Goal: Task Accomplishment & Management: Manage account settings

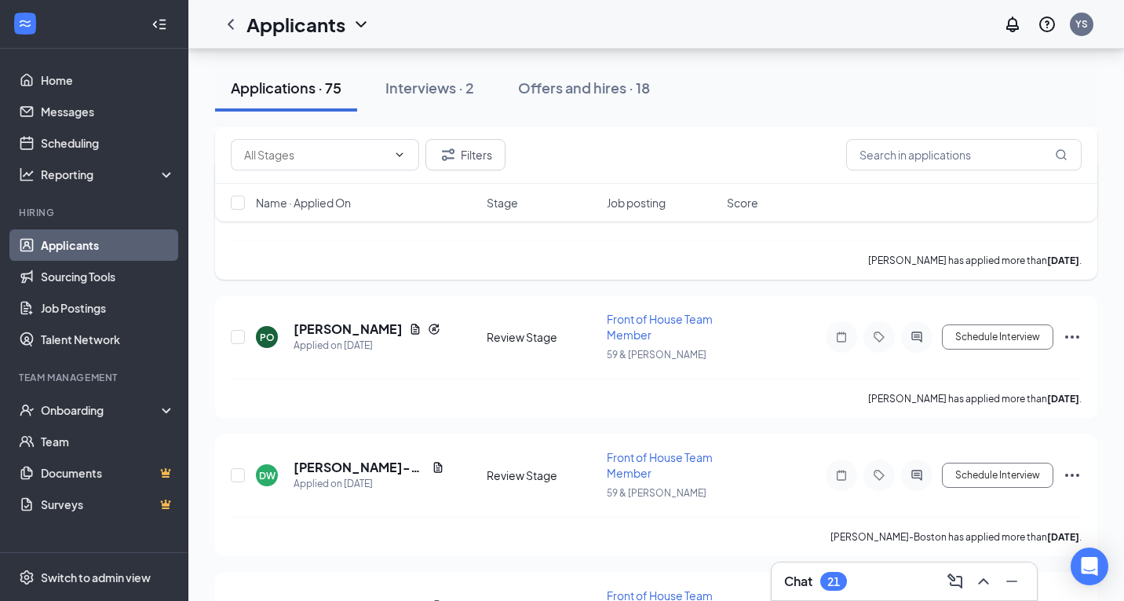
scroll to position [3708, 0]
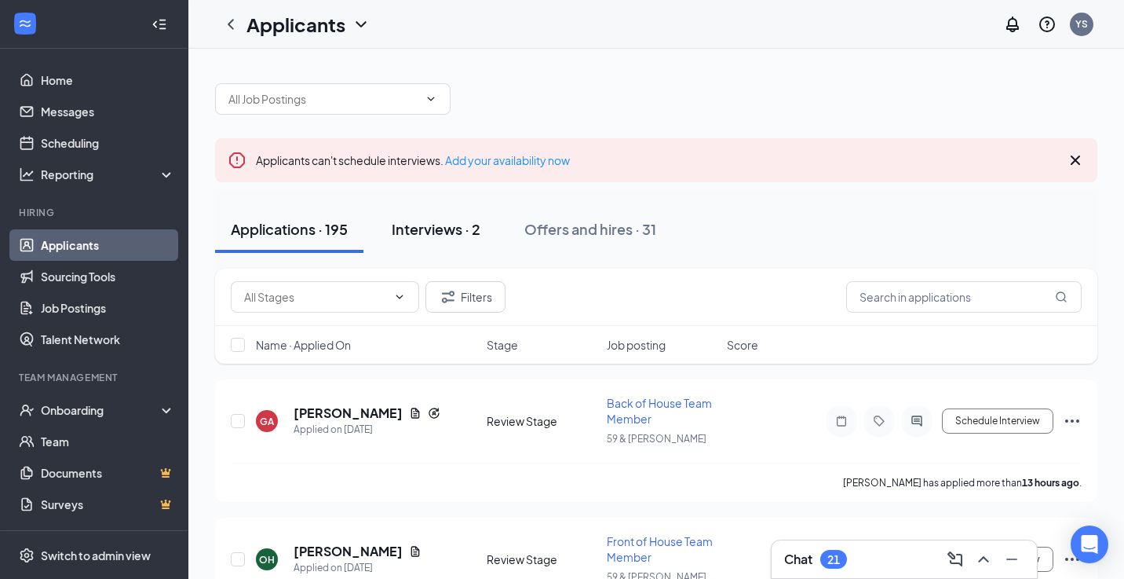
click at [436, 228] on div "Interviews · 2" at bounding box center [436, 229] width 89 height 20
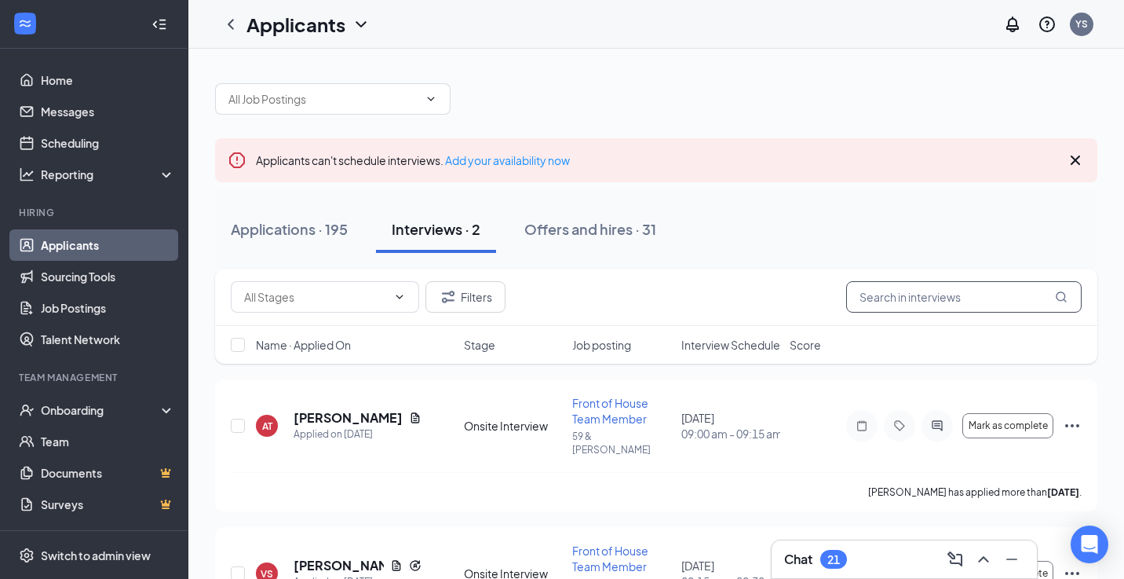
click at [879, 301] on input "text" at bounding box center [964, 296] width 236 height 31
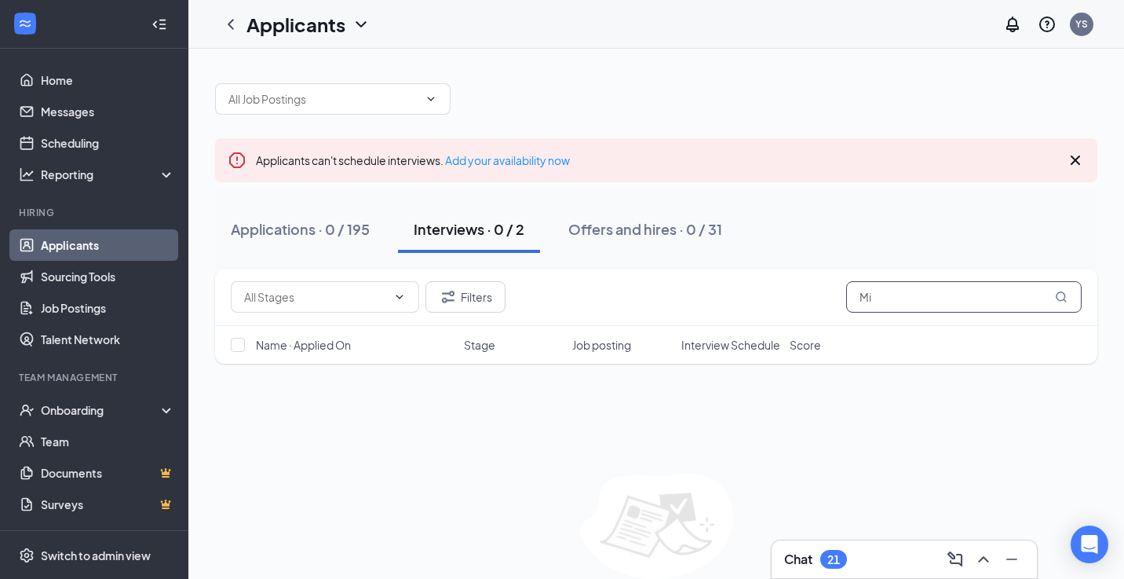
type input "M"
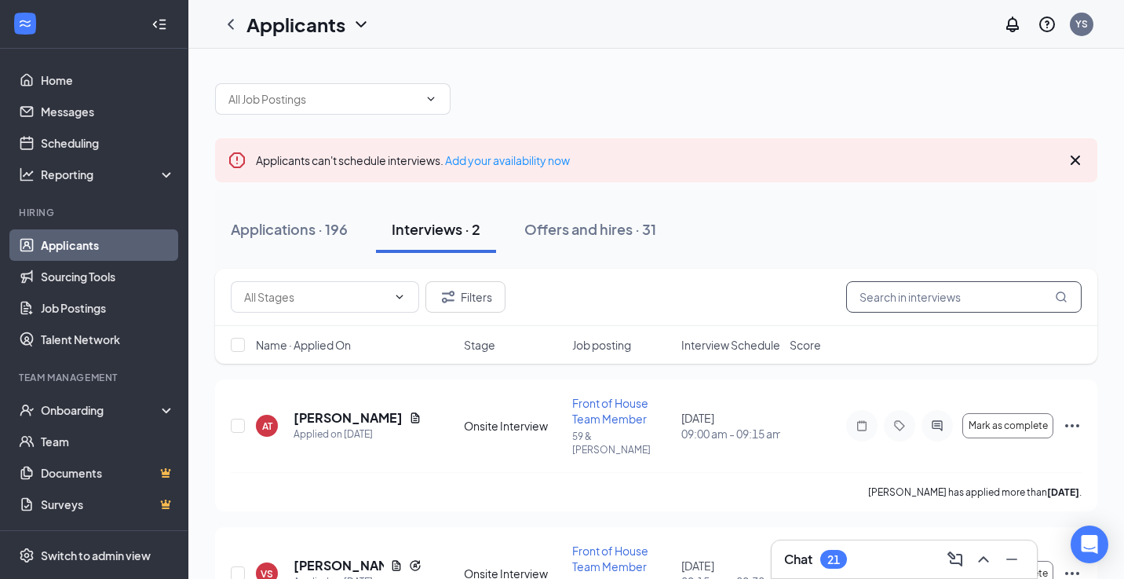
click at [892, 302] on input "text" at bounding box center [964, 296] width 236 height 31
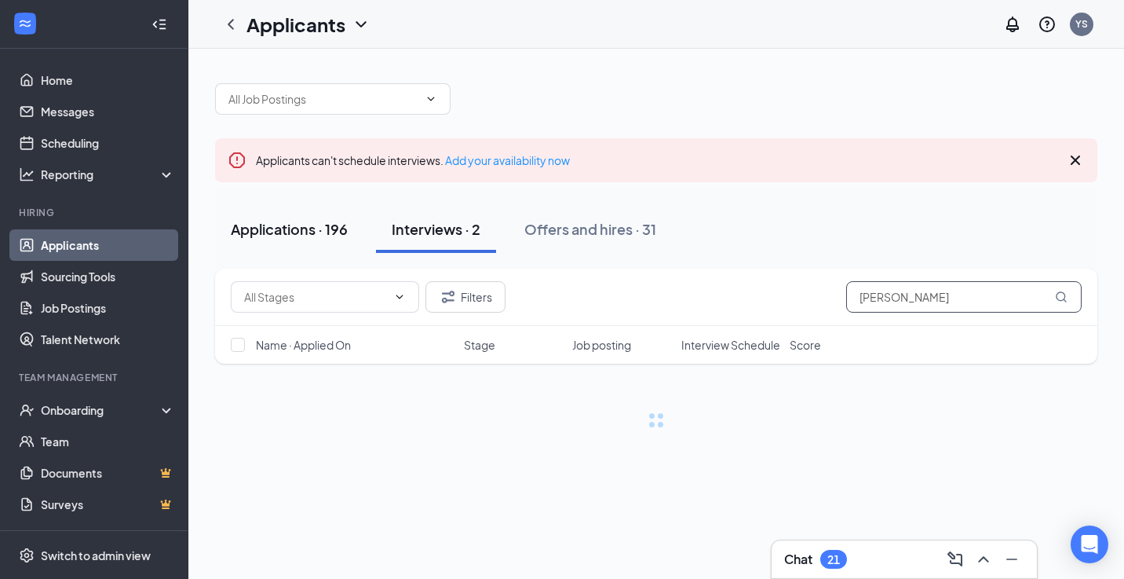
type input "[PERSON_NAME]"
click at [291, 235] on div "Applications · 196" at bounding box center [289, 229] width 117 height 20
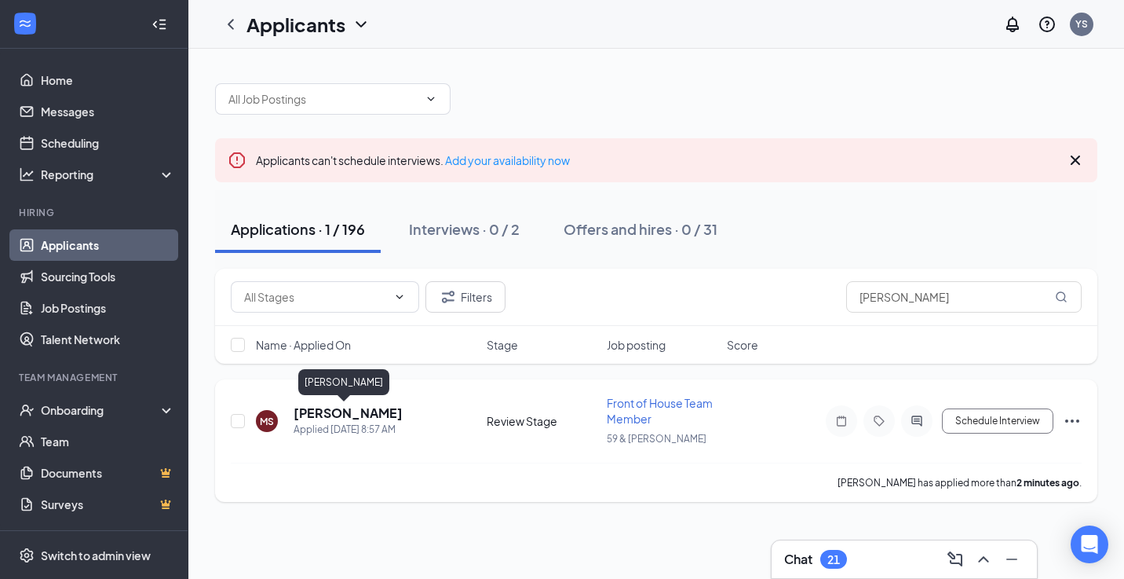
click at [341, 418] on h5 "[PERSON_NAME]" at bounding box center [348, 412] width 109 height 17
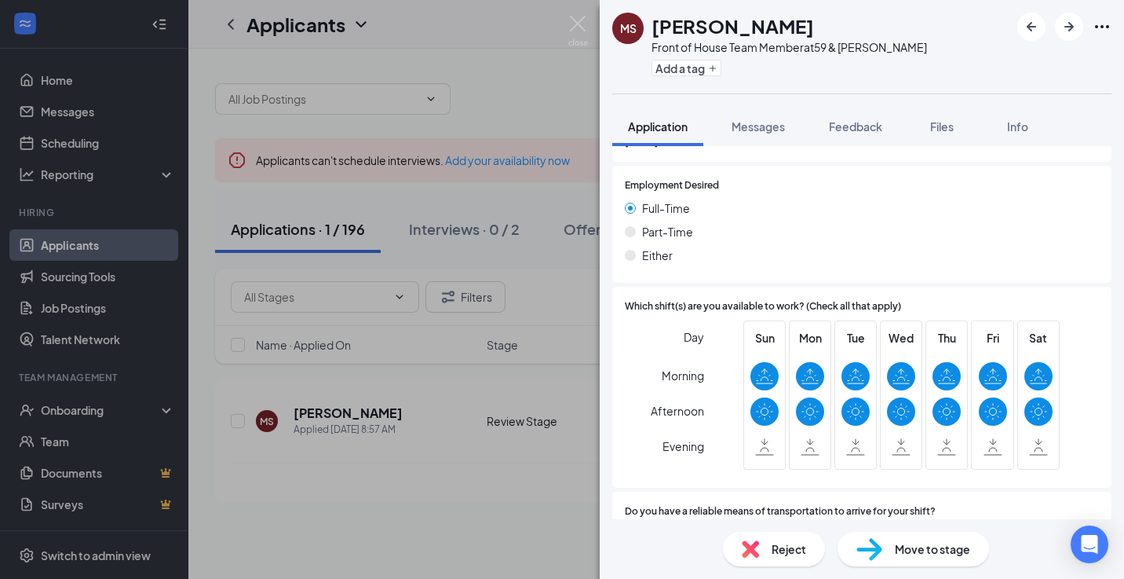
scroll to position [893, 0]
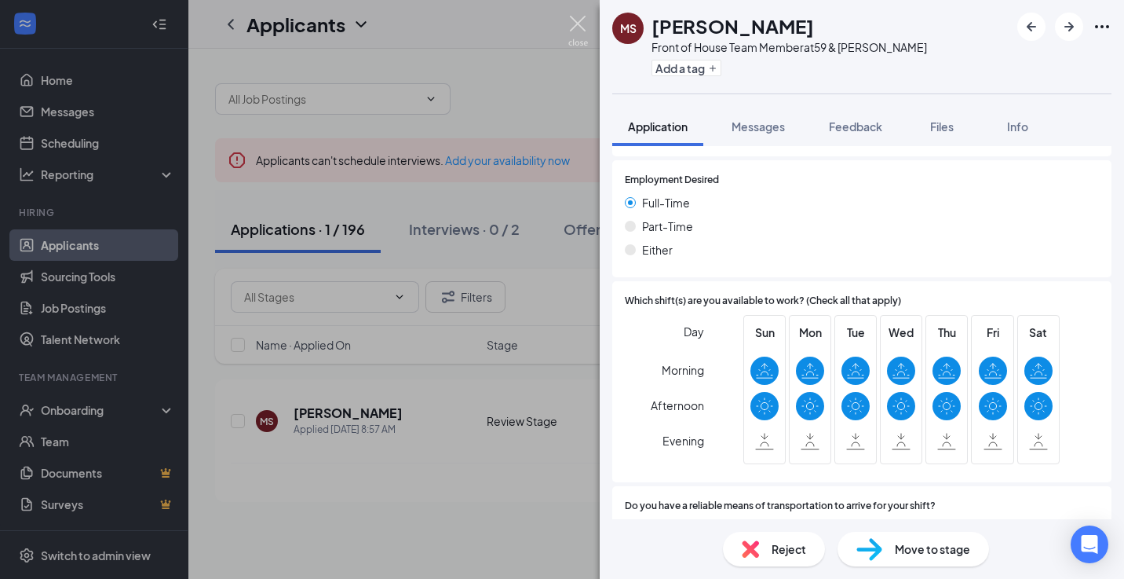
click at [580, 24] on img at bounding box center [578, 31] width 20 height 31
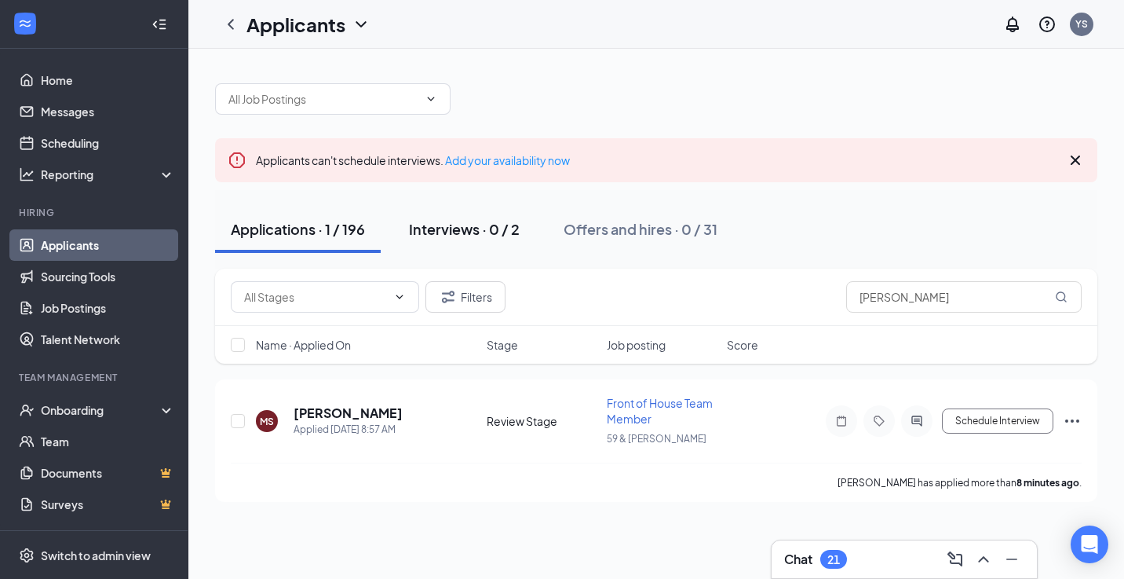
click at [441, 225] on div "Interviews · 0 / 2" at bounding box center [464, 229] width 111 height 20
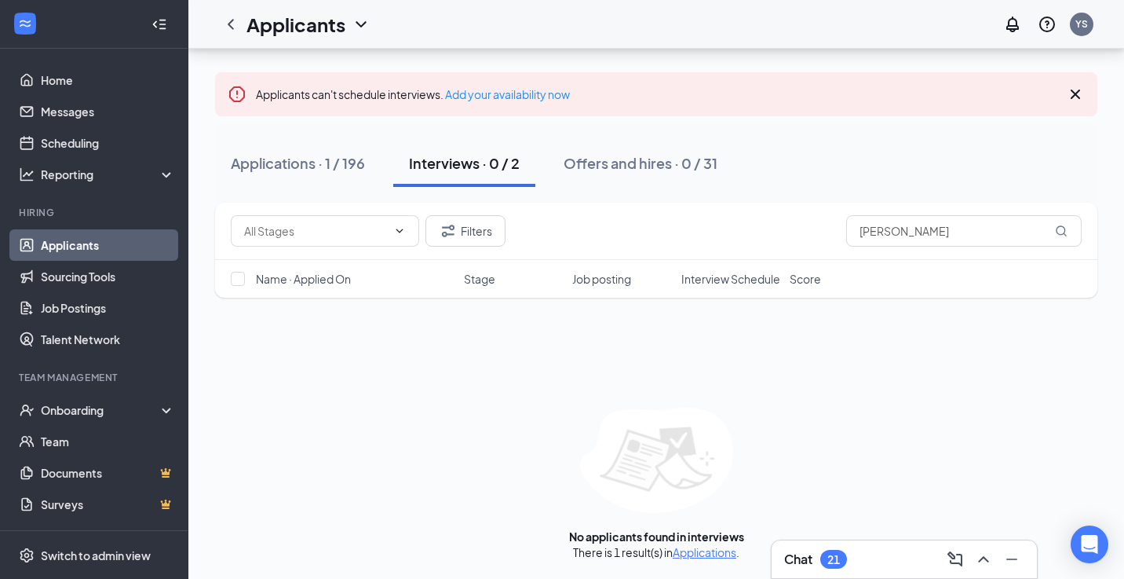
scroll to position [66, 0]
click at [926, 233] on input "[PERSON_NAME]" at bounding box center [964, 230] width 236 height 31
type input "M"
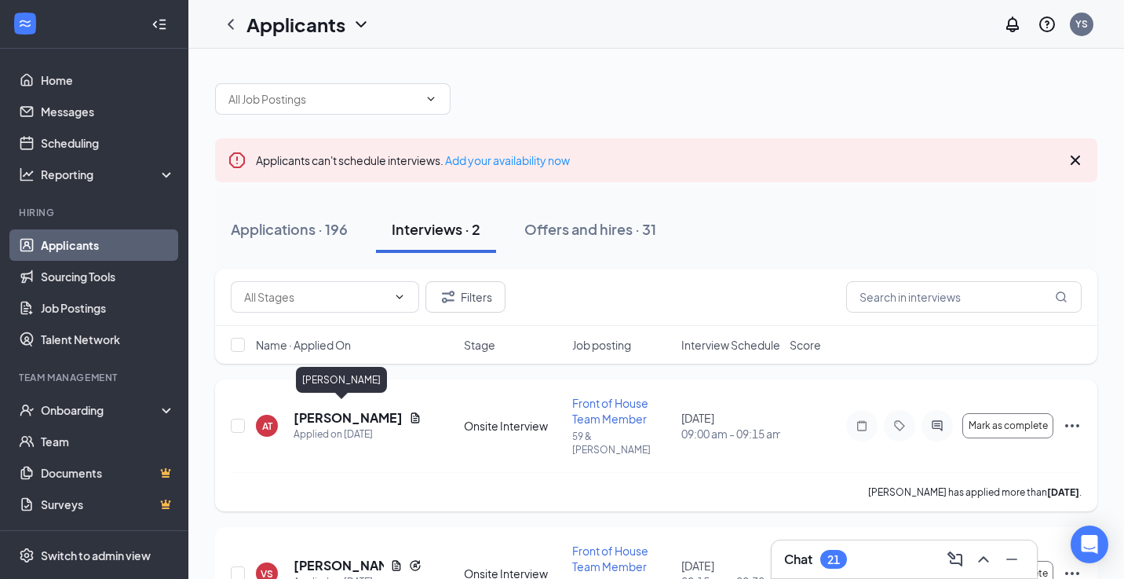
click at [308, 413] on h5 "[PERSON_NAME]" at bounding box center [348, 417] width 109 height 17
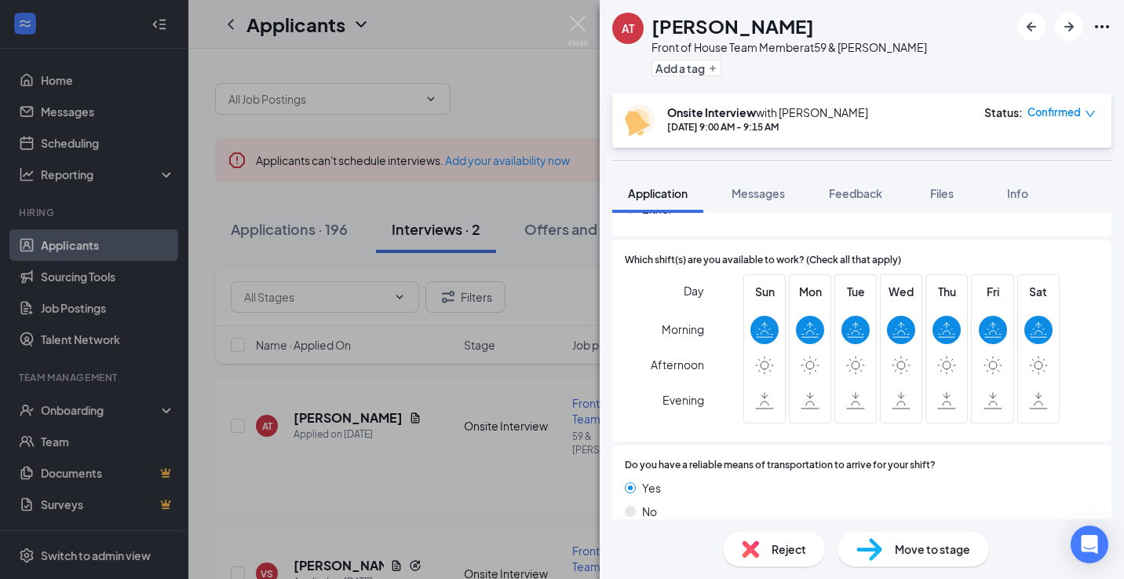
scroll to position [1087, 0]
click at [577, 24] on img at bounding box center [578, 31] width 20 height 31
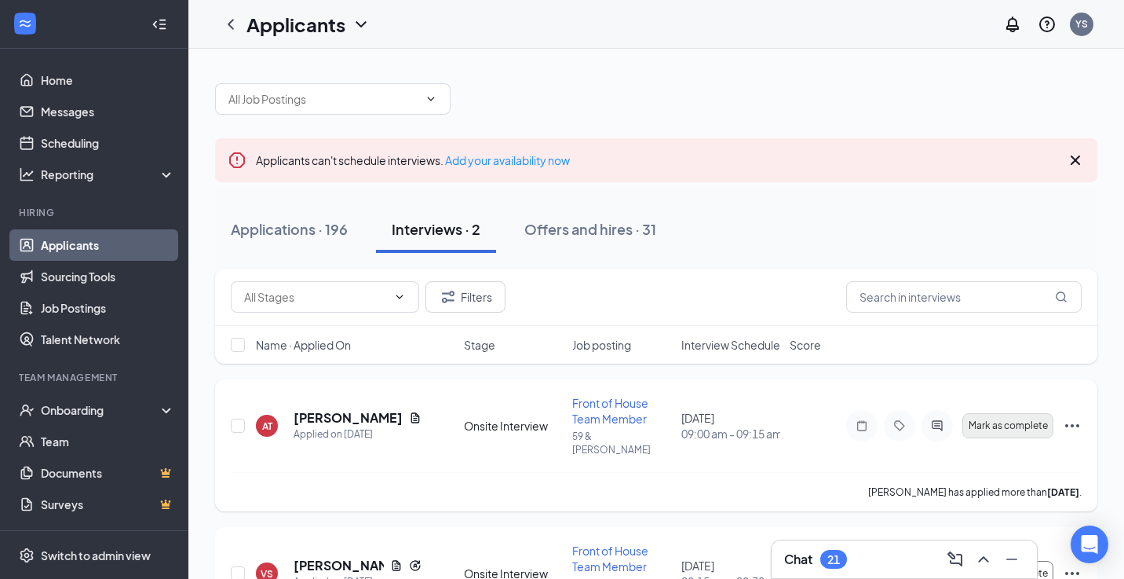
click at [995, 421] on span "Mark as complete" at bounding box center [1008, 425] width 79 height 11
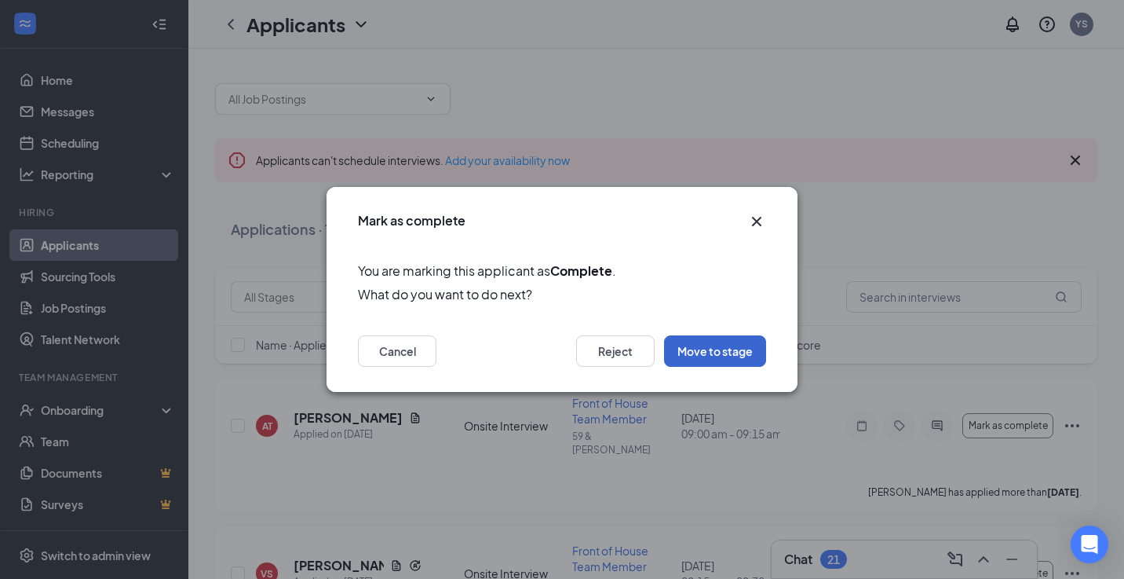
click at [748, 349] on button "Move to stage" at bounding box center [715, 350] width 102 height 31
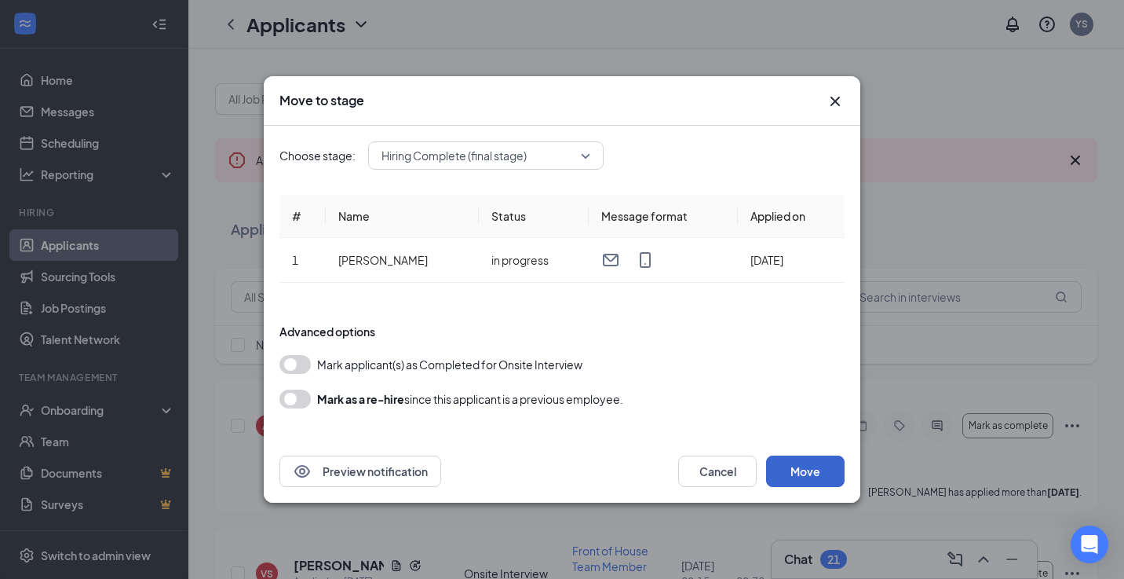
click at [796, 476] on button "Move" at bounding box center [805, 470] width 79 height 31
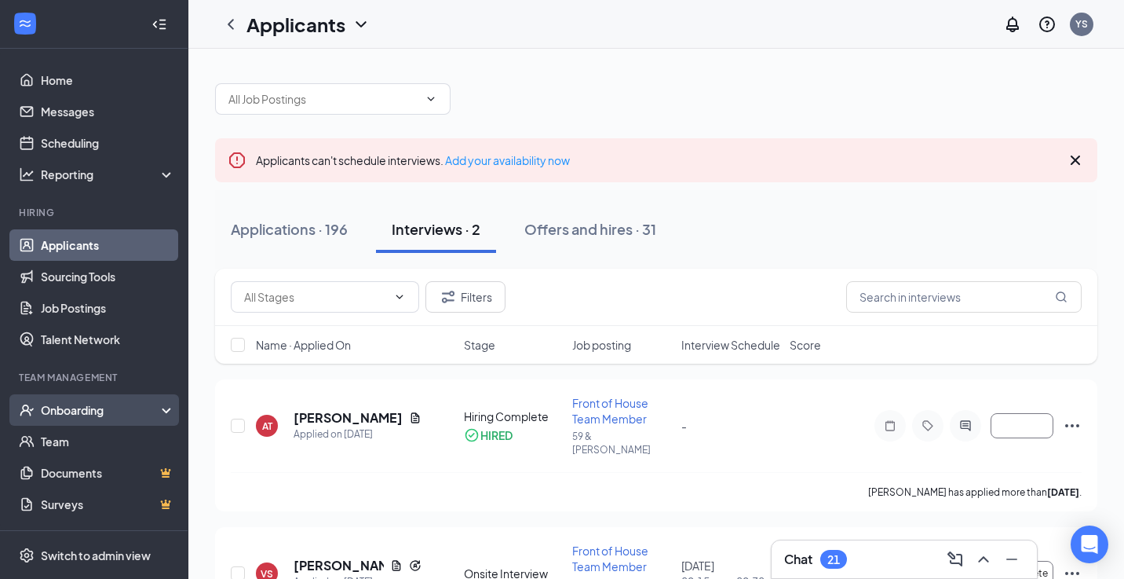
click at [170, 407] on div "Onboarding" at bounding box center [94, 409] width 188 height 31
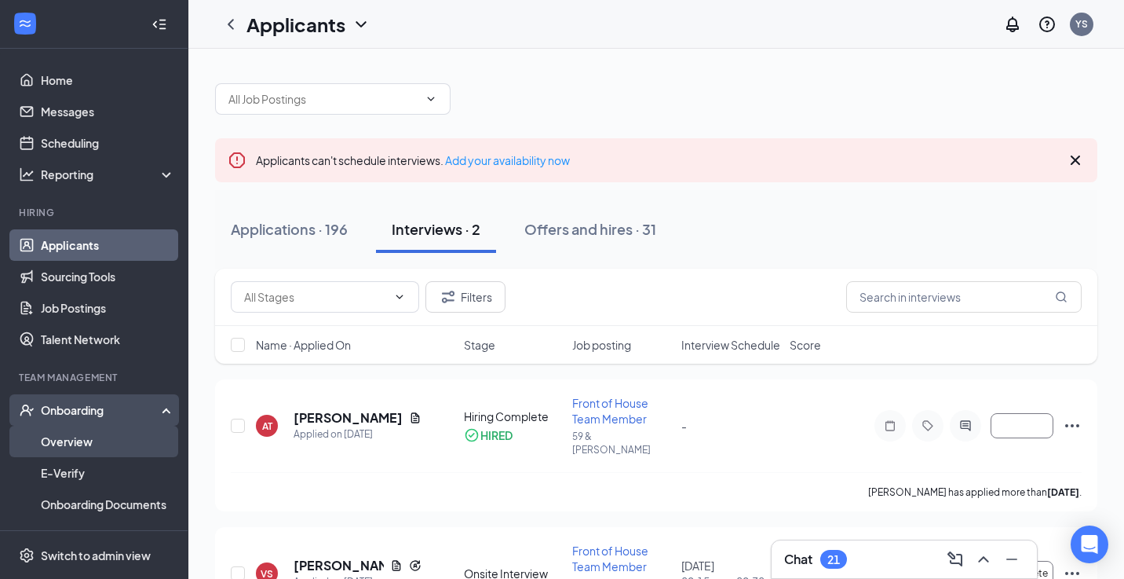
click at [137, 436] on link "Overview" at bounding box center [108, 440] width 134 height 31
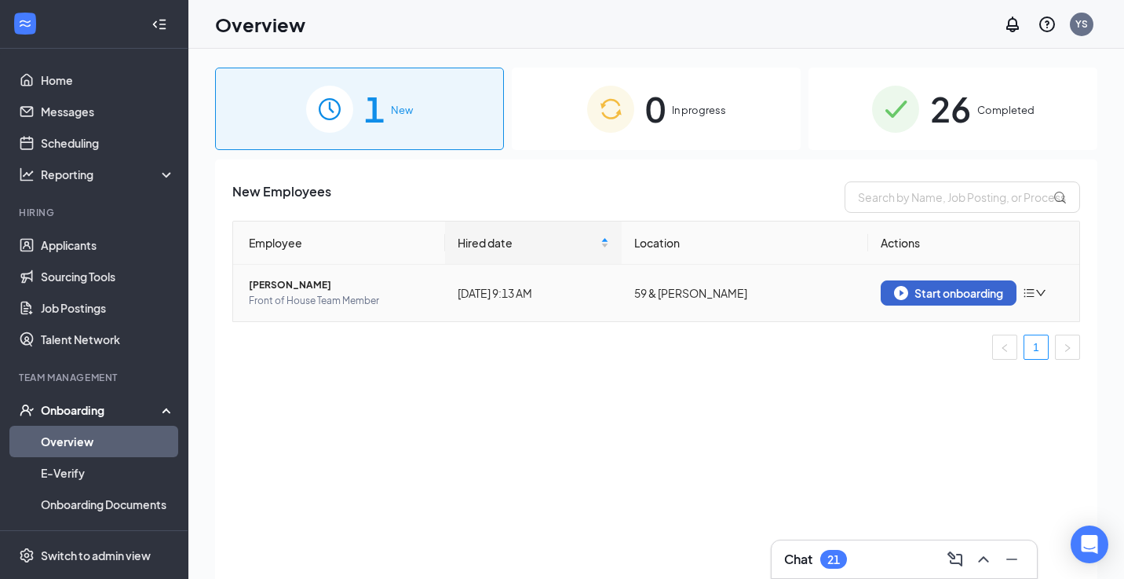
click at [941, 288] on div "Start onboarding" at bounding box center [948, 293] width 109 height 14
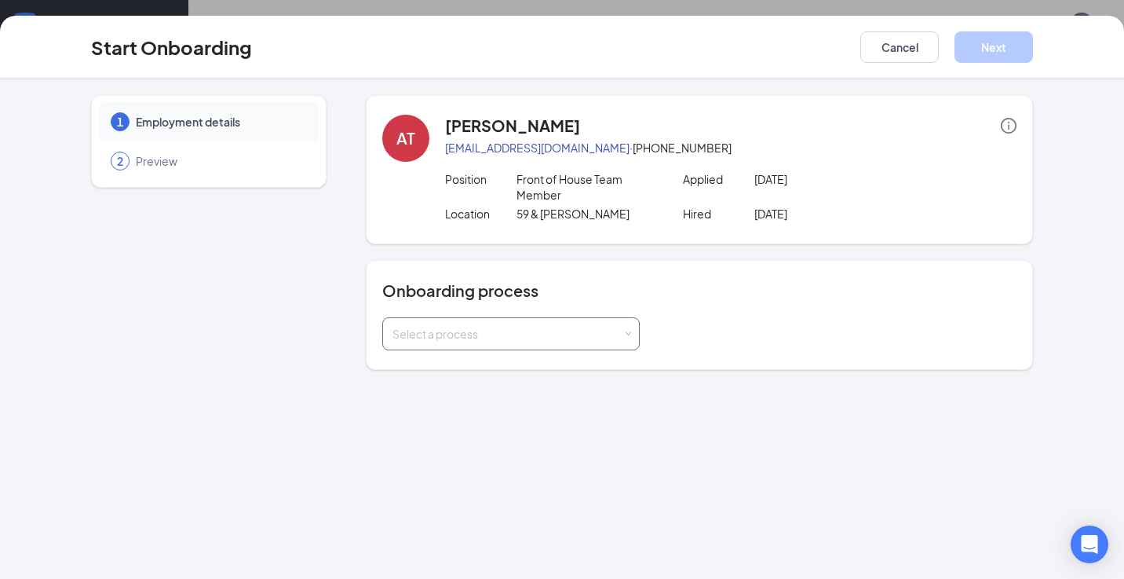
click at [633, 335] on div "Select a process" at bounding box center [510, 333] width 257 height 33
click at [567, 369] on li "General Process" at bounding box center [510, 367] width 257 height 28
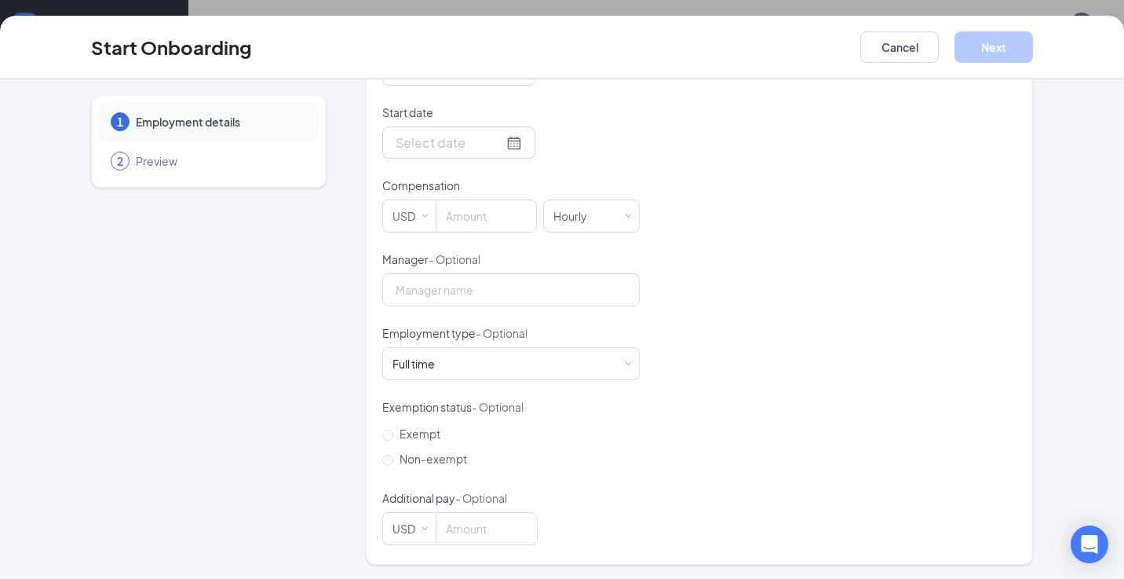
scroll to position [27, 0]
click at [509, 141] on div at bounding box center [459, 143] width 126 height 20
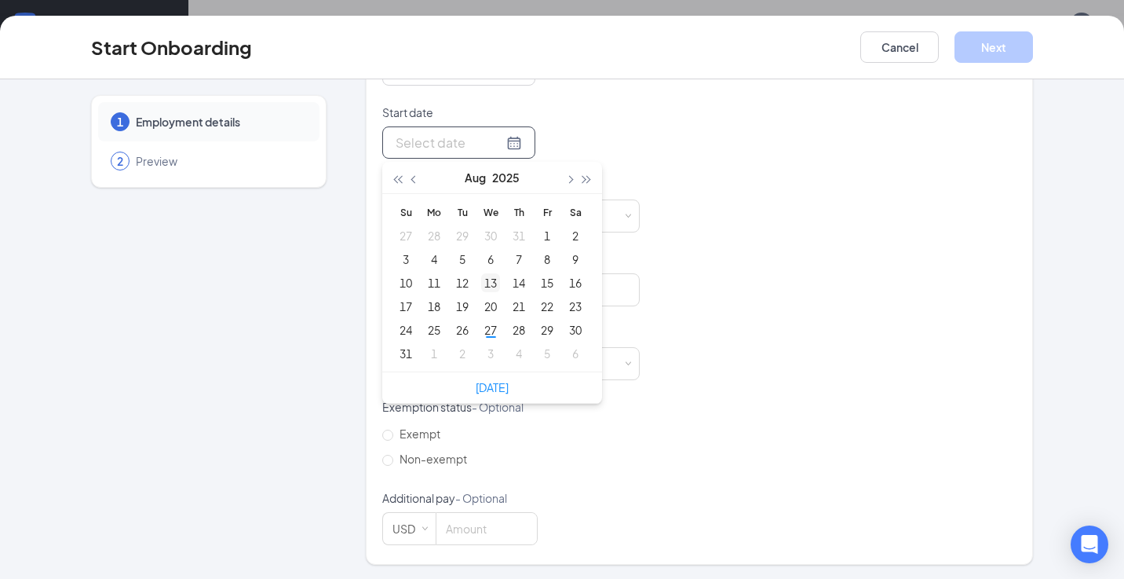
type input "[DATE]"
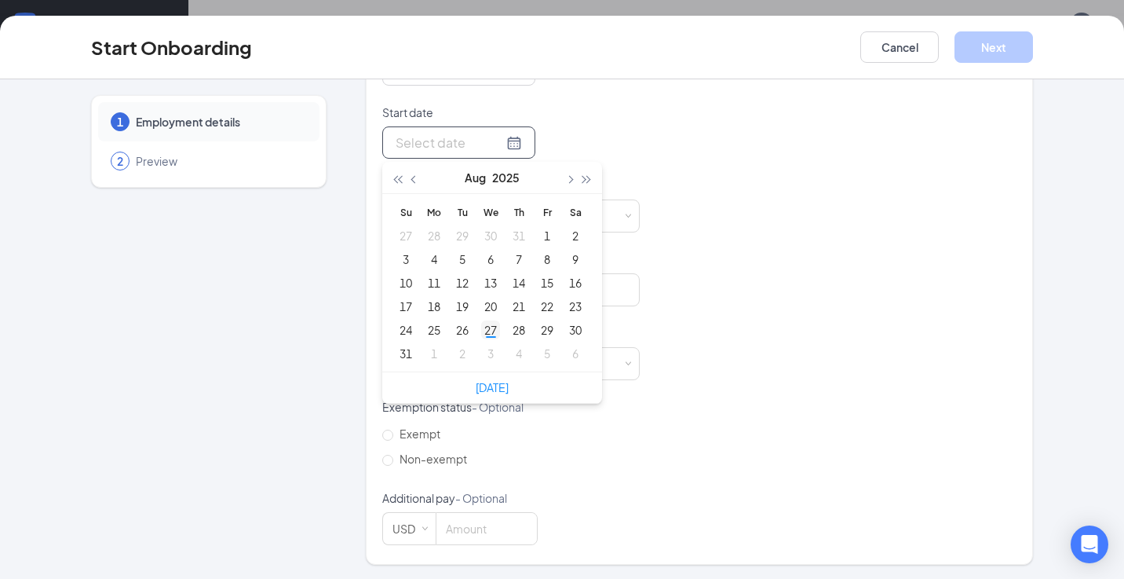
type input "[DATE]"
click at [491, 334] on div "27" at bounding box center [490, 329] width 19 height 19
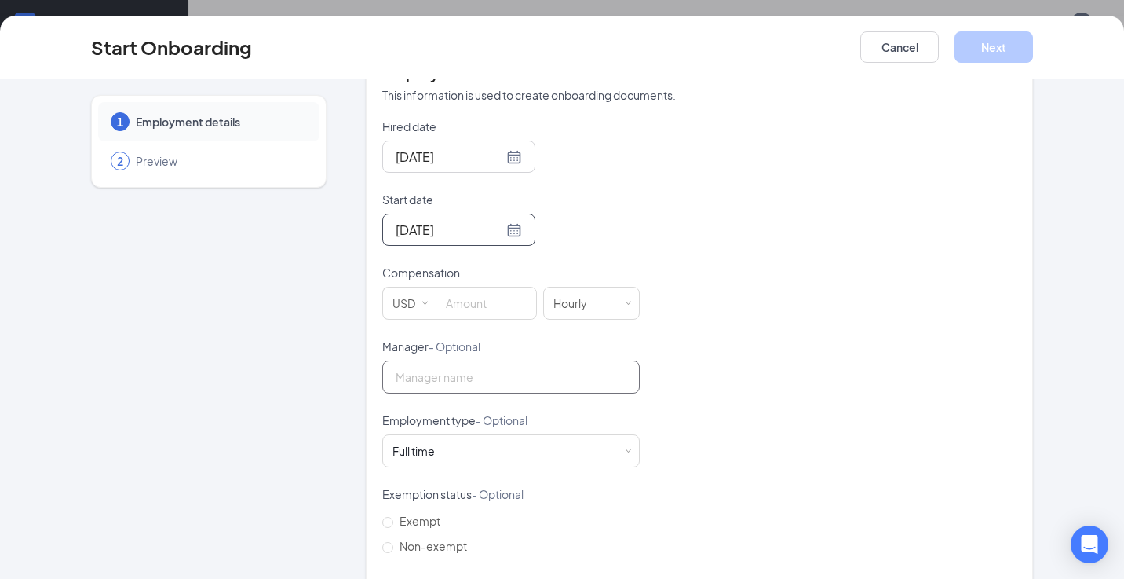
scroll to position [312, 0]
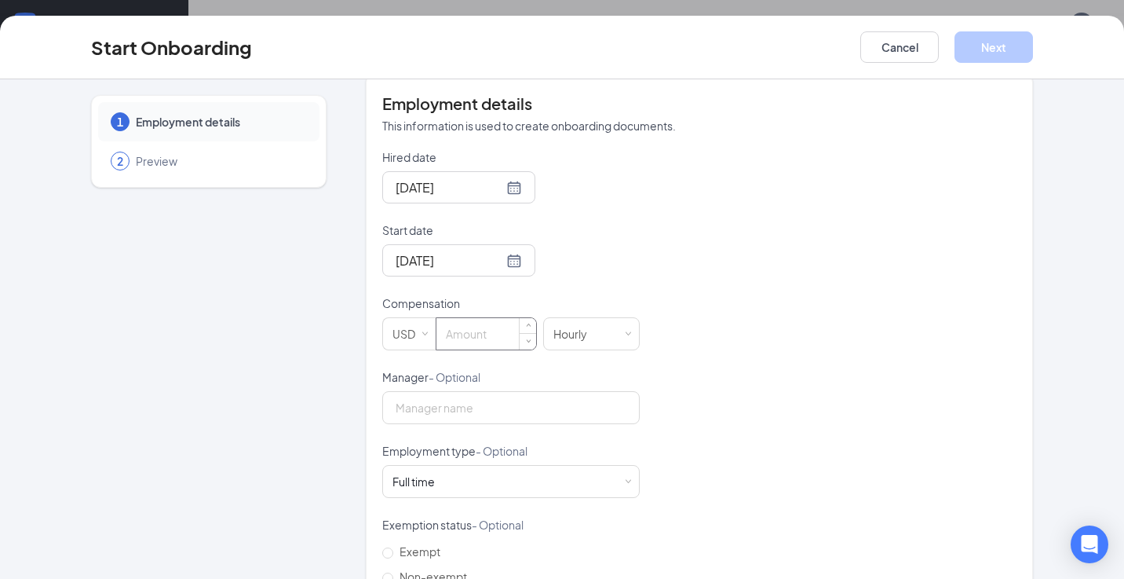
click at [464, 334] on input at bounding box center [486, 333] width 100 height 31
type input "11"
click at [787, 338] on div "Hired date [DATE] Start date [DATE] [DATE] Su Mo Tu We Th Fr Sa 27 28 29 30 31 …" at bounding box center [699, 405] width 634 height 513
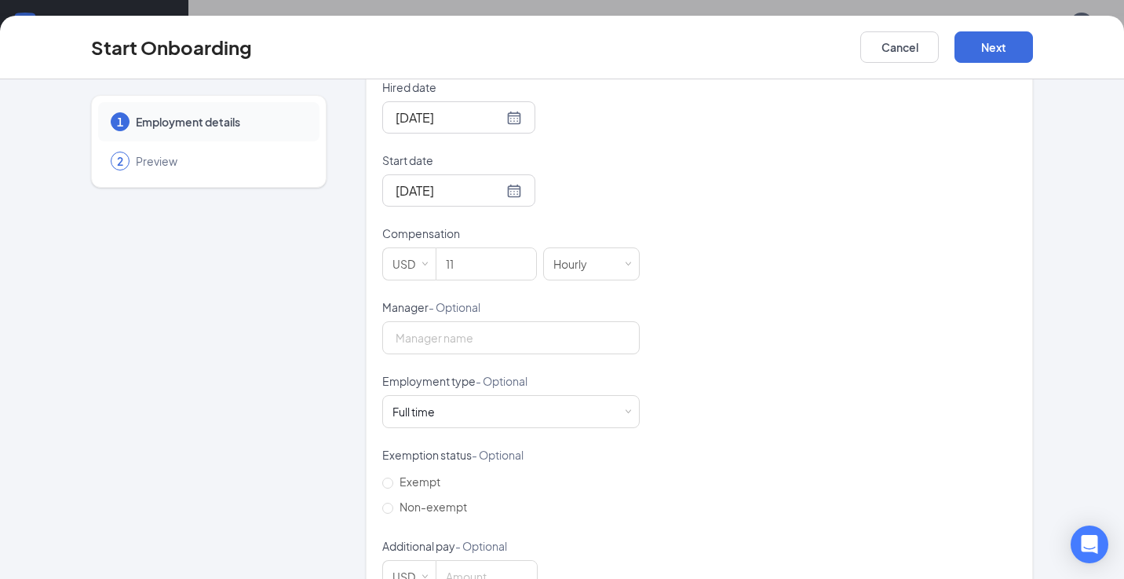
scroll to position [411, 0]
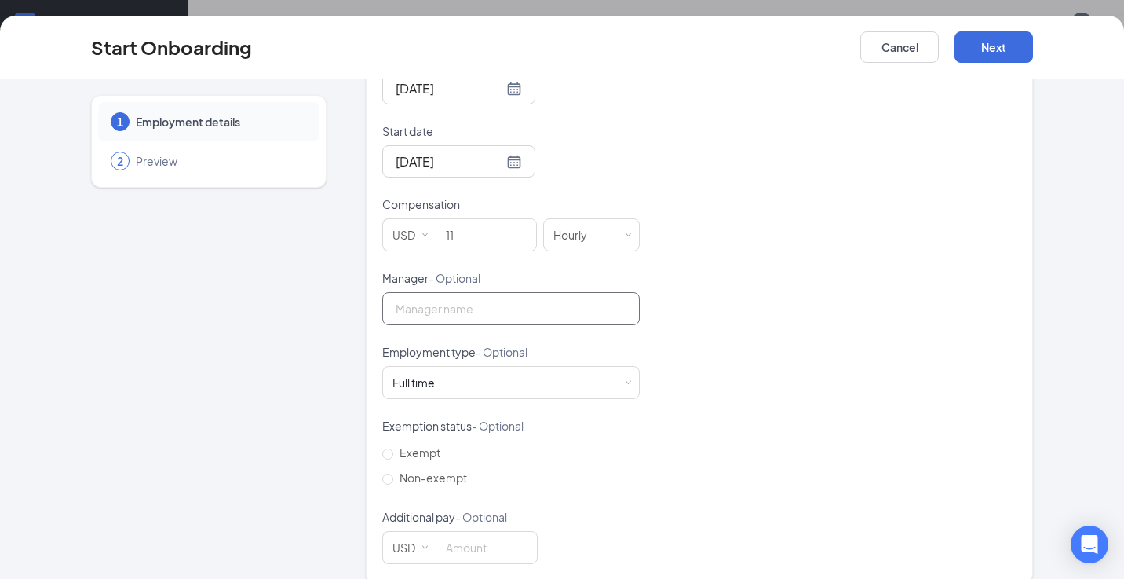
click at [534, 302] on input "Manager - Optional" at bounding box center [510, 308] width 257 height 33
type input "Yani"
click at [858, 356] on div "Hired date [DATE] Start date [DATE] [DATE] Su Mo Tu We Th Fr Sa 27 28 29 30 31 …" at bounding box center [699, 306] width 634 height 513
click at [631, 378] on div "Full time Works 30+ hours per week and is reasonably expected to work" at bounding box center [510, 382] width 257 height 33
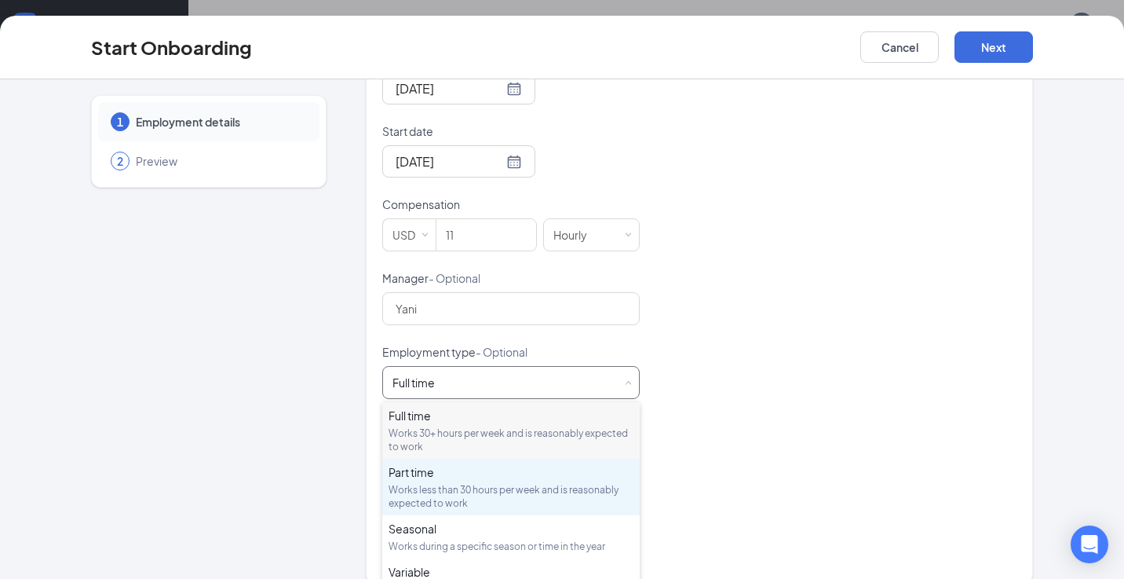
click at [571, 495] on div "Works less than 30 hours per week and is reasonably expected to work" at bounding box center [511, 496] width 245 height 27
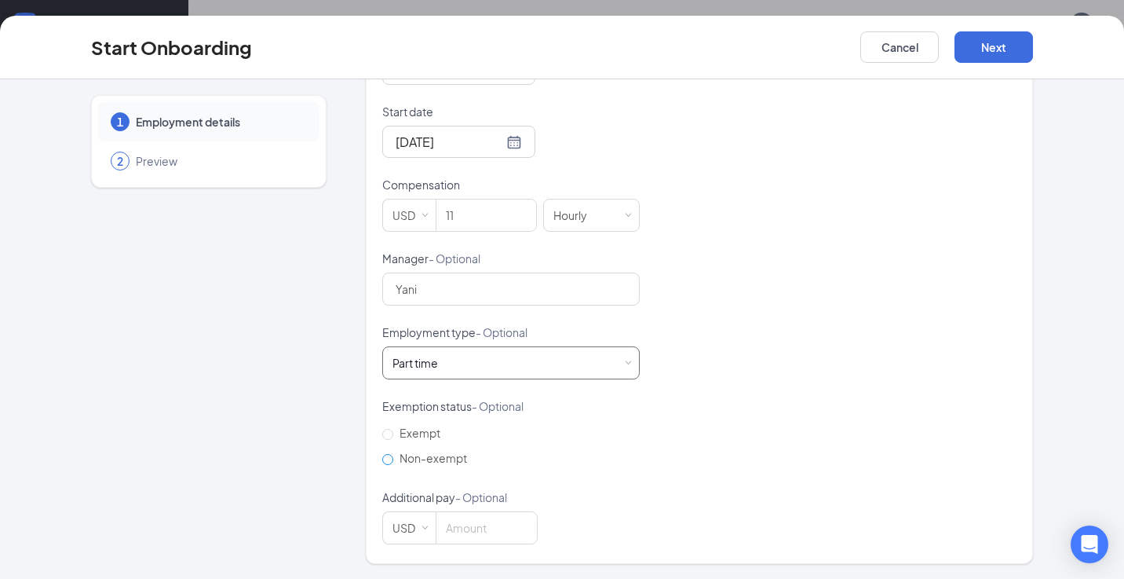
scroll to position [430, 0]
click at [388, 459] on input "Non-exempt" at bounding box center [387, 460] width 11 height 11
radio input "true"
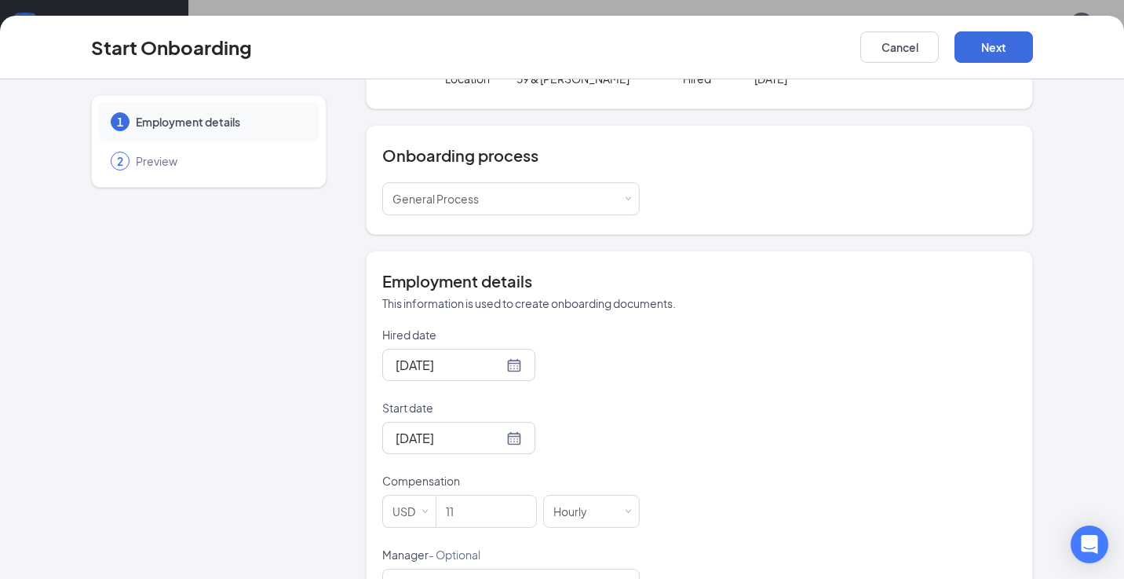
scroll to position [133, 0]
click at [1000, 38] on button "Next" at bounding box center [994, 46] width 79 height 31
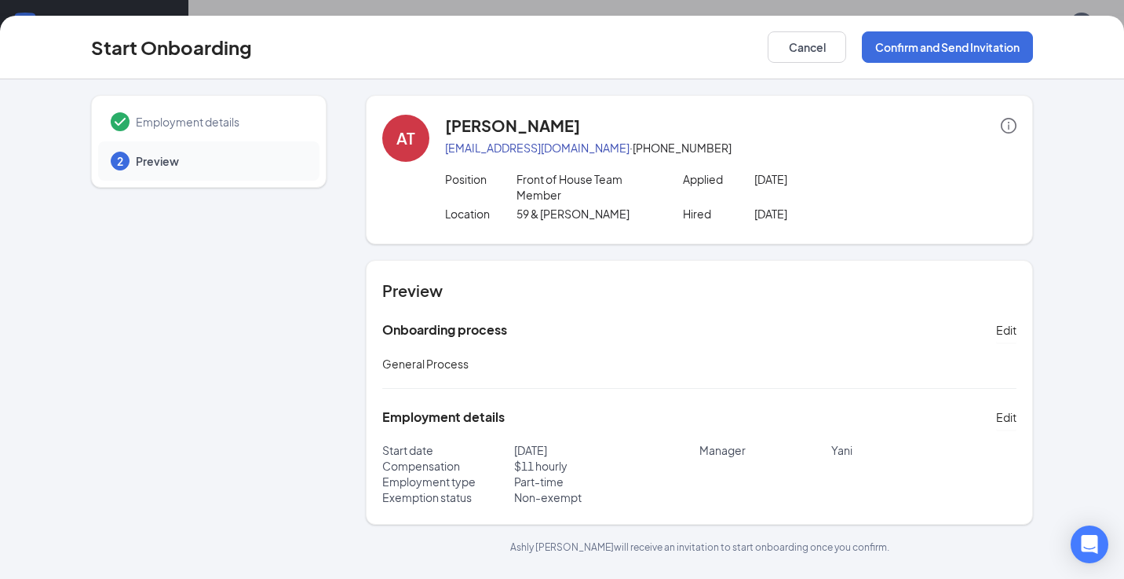
scroll to position [71, 0]
click at [966, 47] on button "Confirm and Send Invitation" at bounding box center [947, 46] width 171 height 31
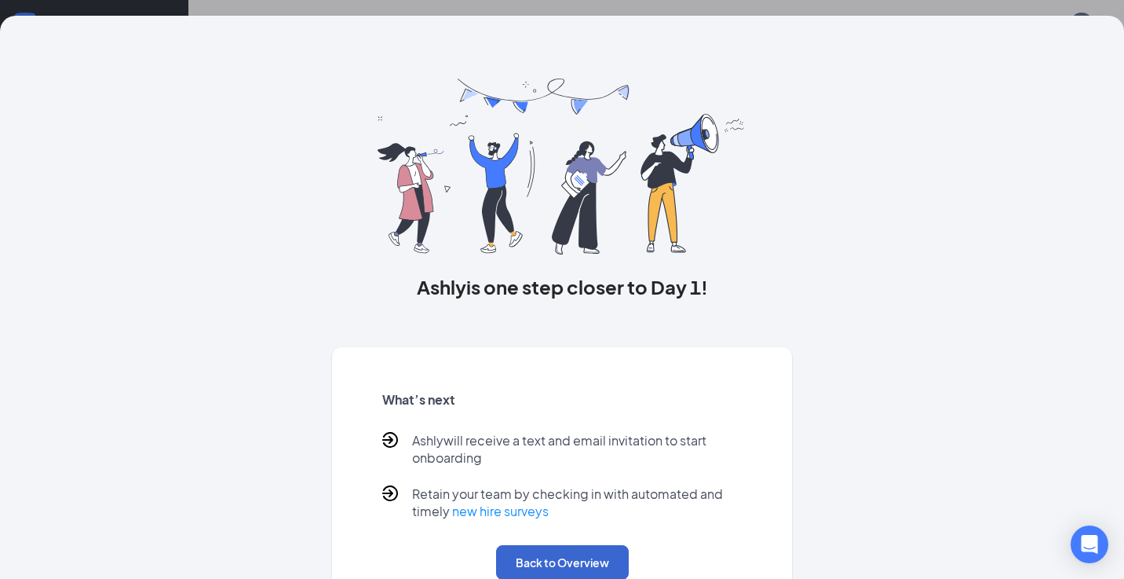
click at [564, 566] on button "Back to Overview" at bounding box center [562, 562] width 133 height 35
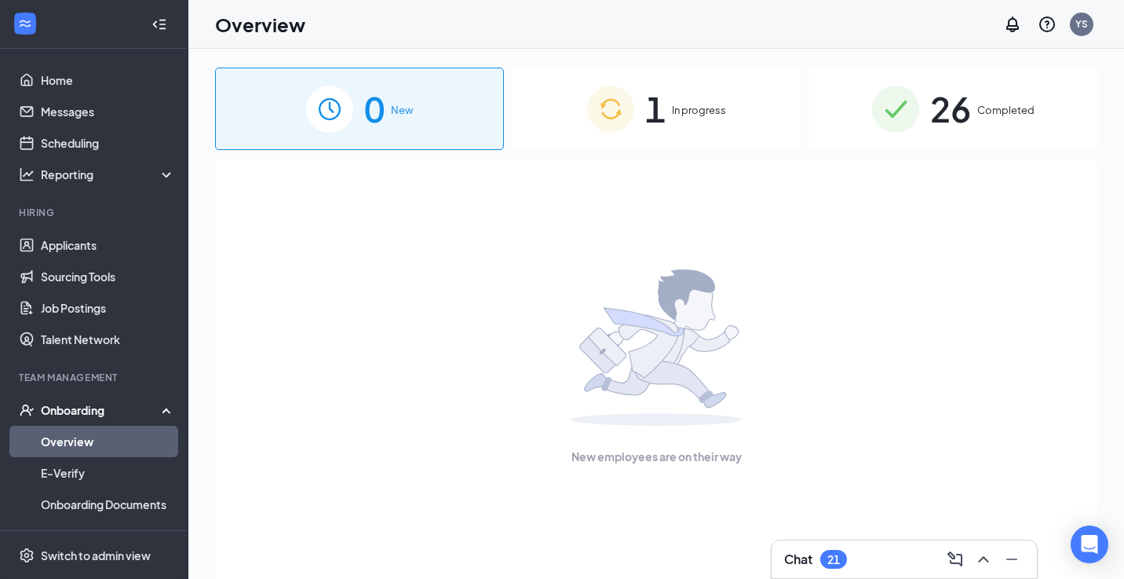
scroll to position [0, 0]
click at [661, 107] on span "1" at bounding box center [655, 109] width 20 height 54
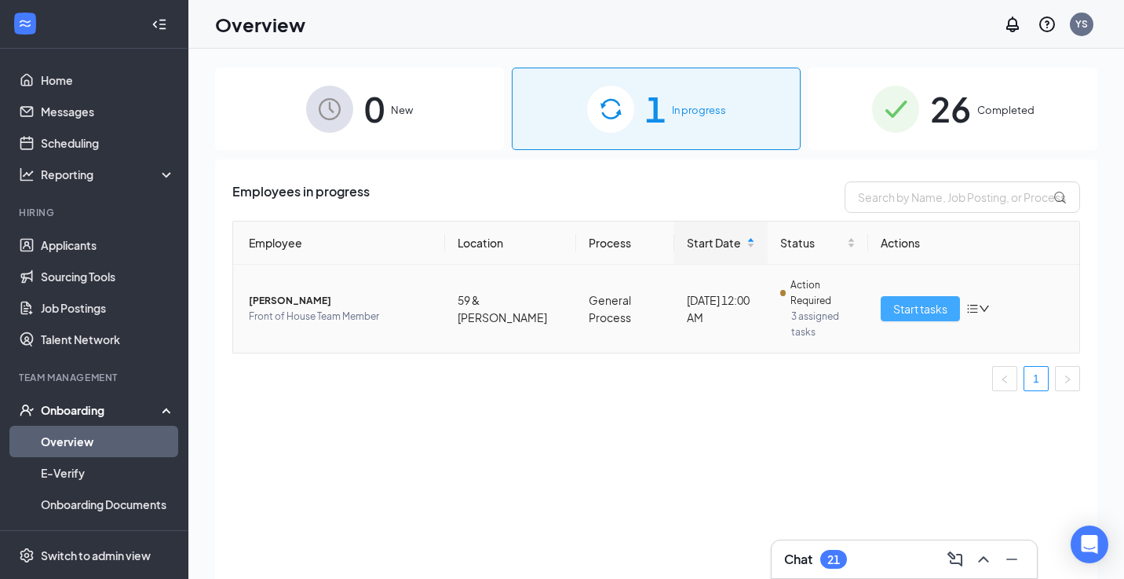
click at [915, 300] on span "Start tasks" at bounding box center [920, 308] width 54 height 17
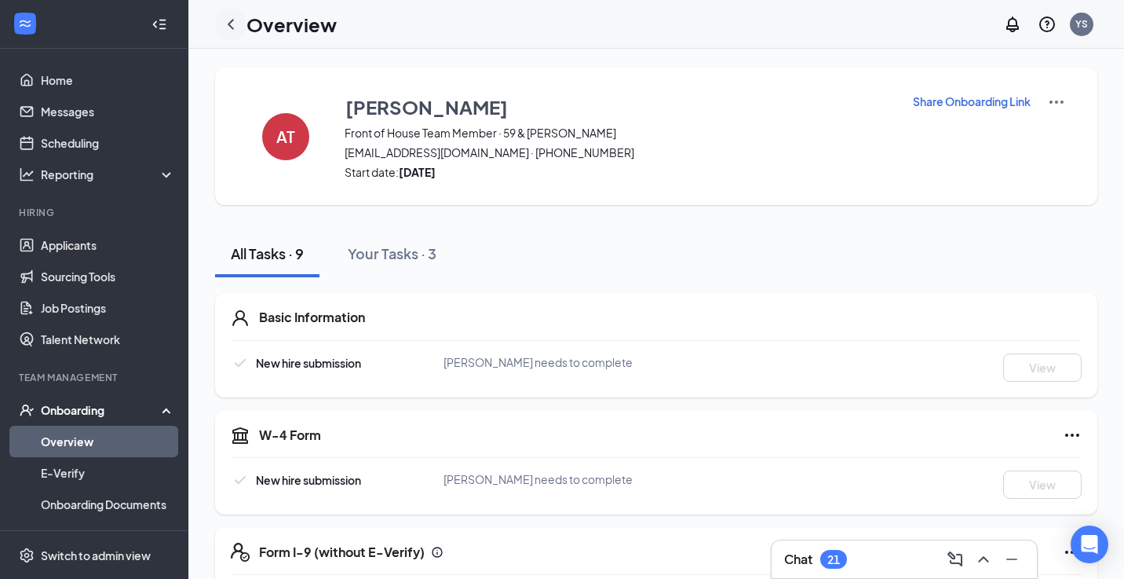
click at [228, 23] on icon "ChevronLeft" at bounding box center [230, 24] width 19 height 19
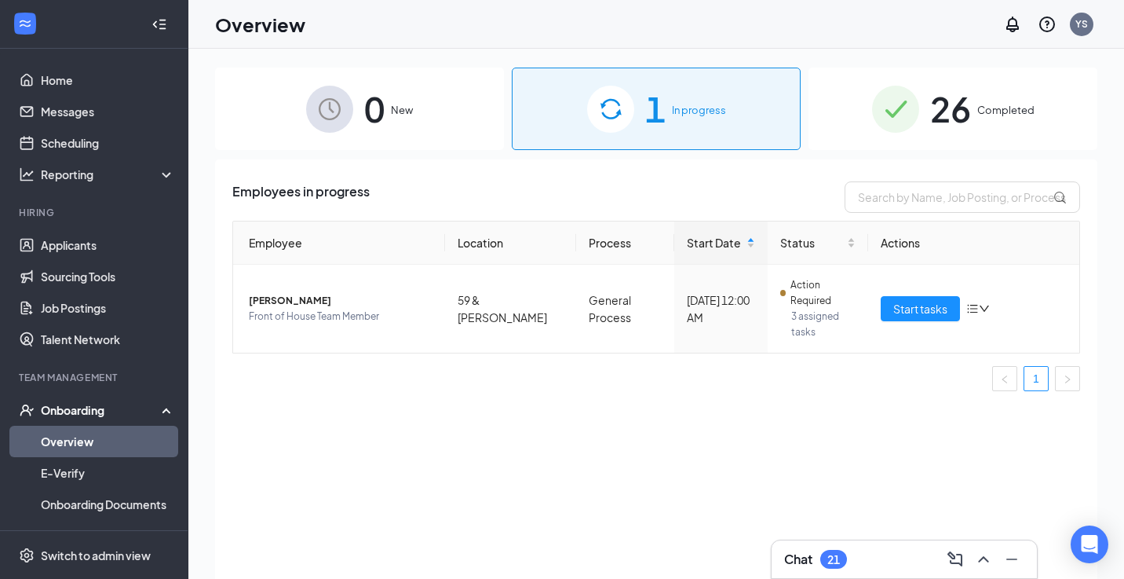
click at [433, 114] on div "0 New" at bounding box center [359, 109] width 289 height 82
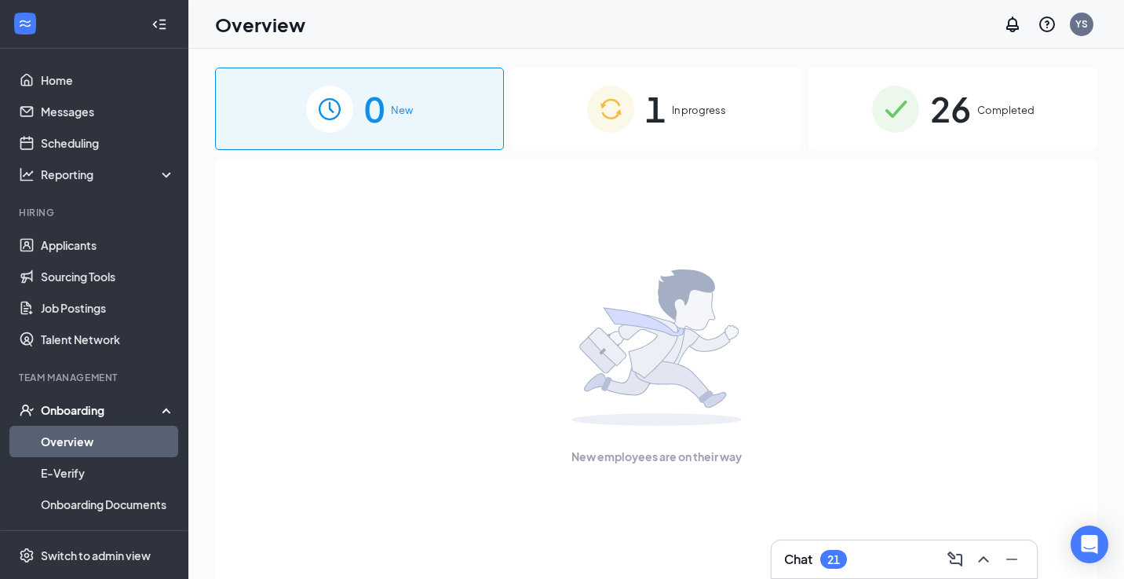
click at [813, 213] on div "New employees are on their way" at bounding box center [656, 366] width 848 height 415
click at [92, 246] on link "Applicants" at bounding box center [108, 244] width 134 height 31
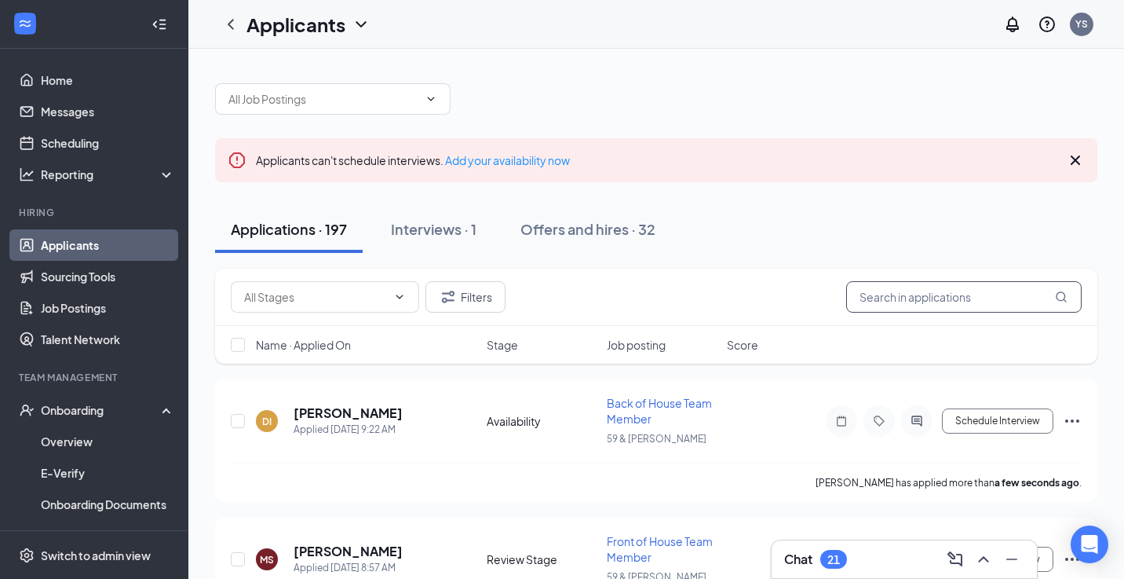
click at [882, 300] on input "text" at bounding box center [964, 296] width 236 height 31
click at [323, 414] on h5 "[PERSON_NAME]" at bounding box center [348, 412] width 109 height 17
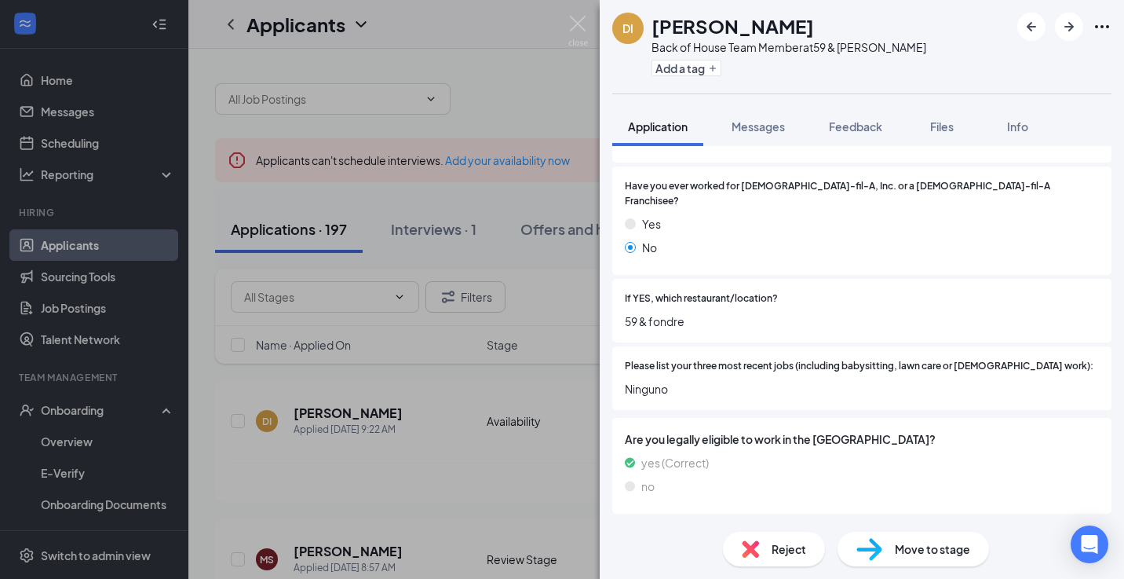
scroll to position [458, 0]
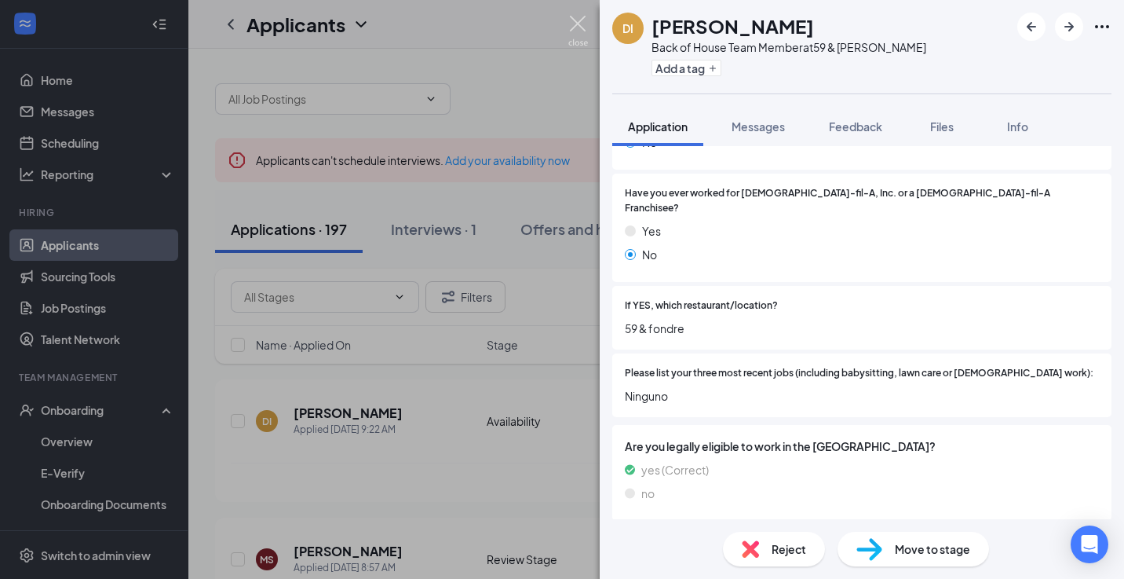
click at [582, 26] on img at bounding box center [578, 31] width 20 height 31
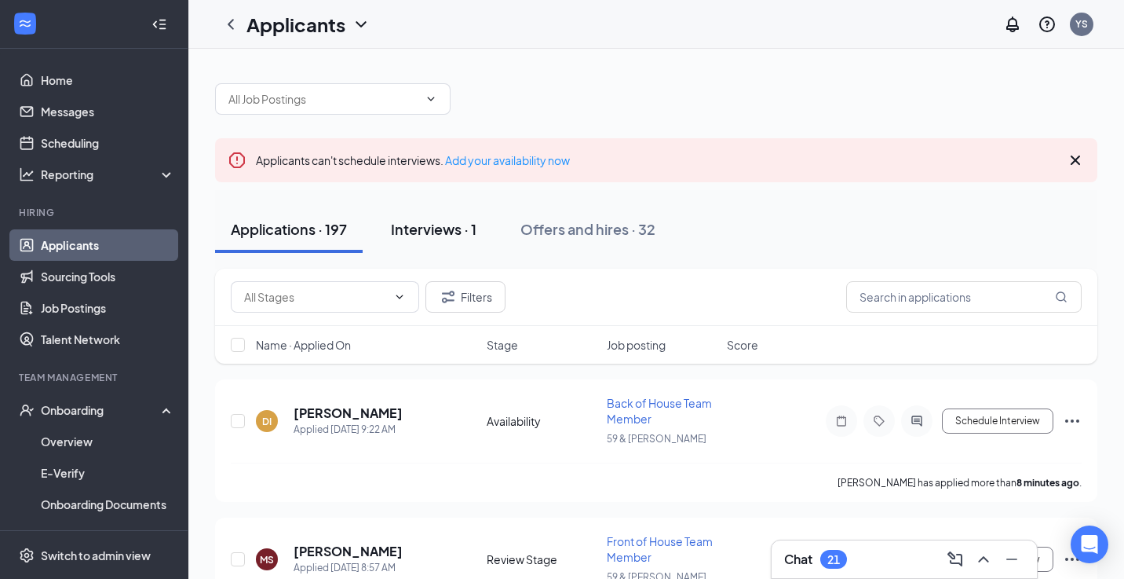
click at [454, 221] on div "Interviews · 1" at bounding box center [434, 229] width 86 height 20
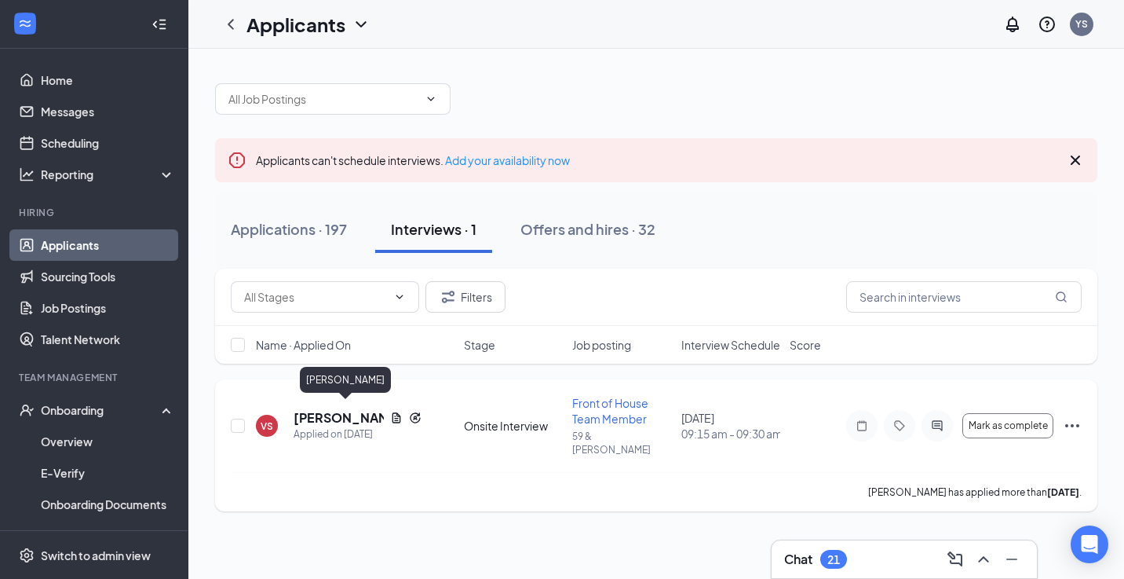
click at [321, 413] on h5 "[PERSON_NAME]" at bounding box center [339, 417] width 90 height 17
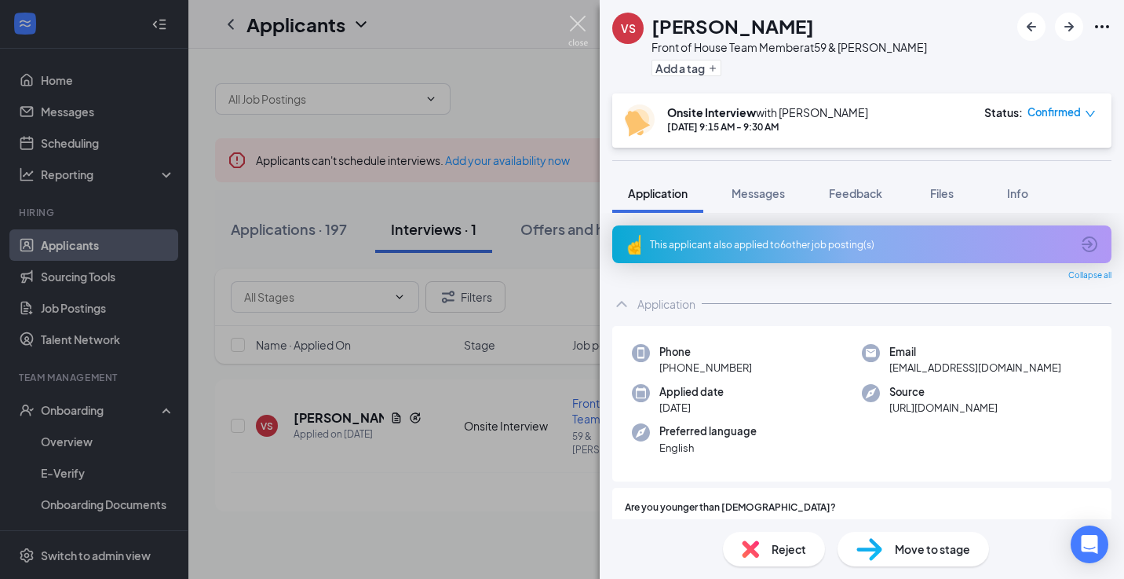
click at [582, 22] on img at bounding box center [578, 31] width 20 height 31
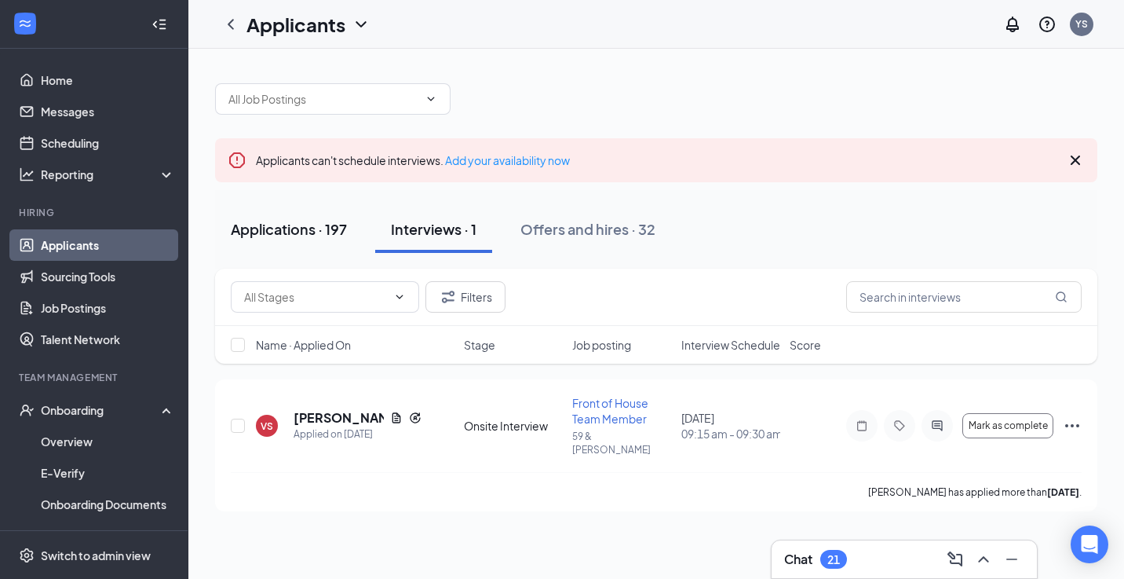
click at [281, 232] on div "Applications · 197" at bounding box center [289, 229] width 116 height 20
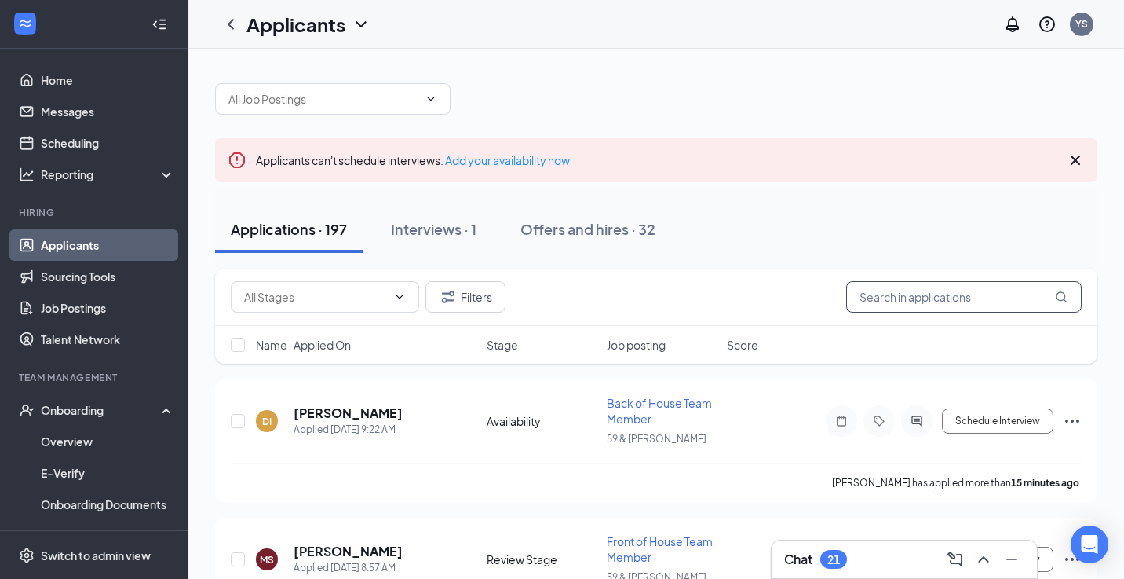
click at [922, 302] on input "text" at bounding box center [964, 296] width 236 height 31
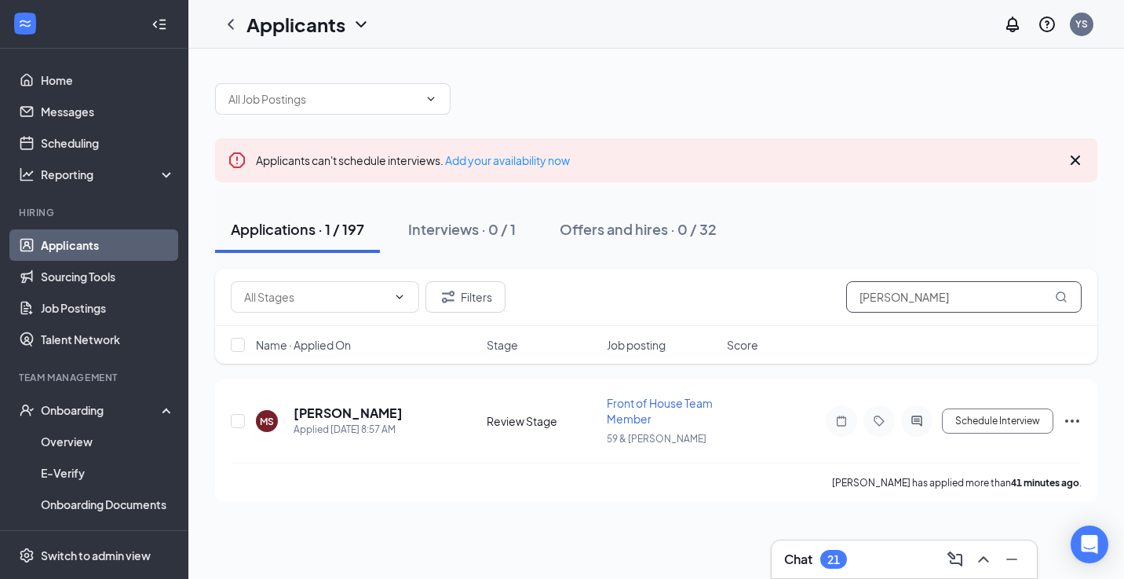
type input "[PERSON_NAME]"
drag, startPoint x: 887, startPoint y: 330, endPoint x: 316, endPoint y: 415, distance: 577.9
click at [316, 415] on h5 "[PERSON_NAME]" at bounding box center [348, 412] width 109 height 17
click at [339, 414] on h5 "[PERSON_NAME]" at bounding box center [348, 412] width 109 height 17
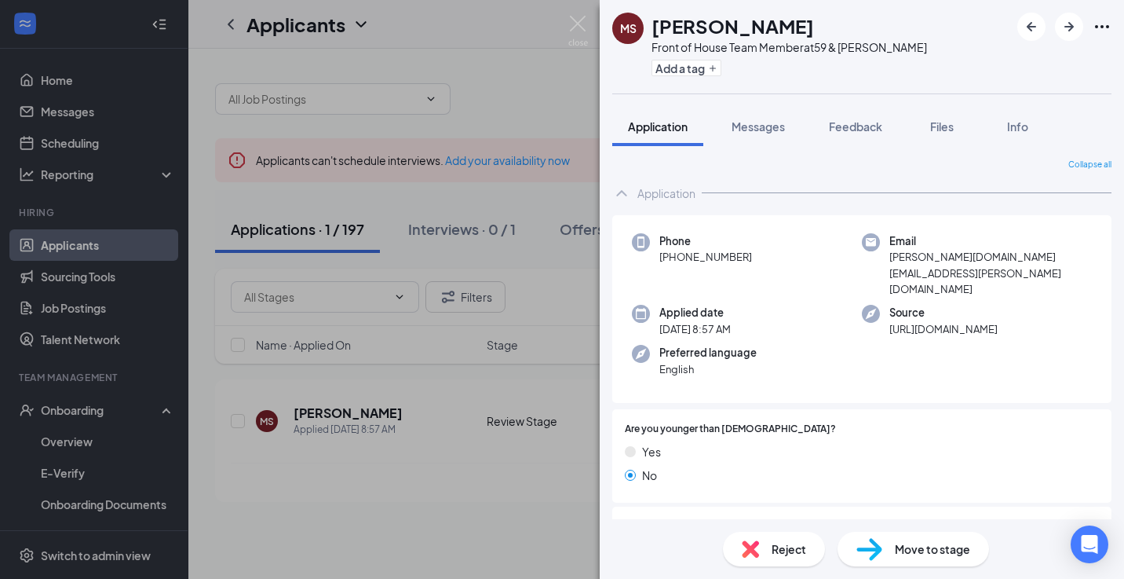
click at [794, 545] on span "Reject" at bounding box center [789, 548] width 35 height 17
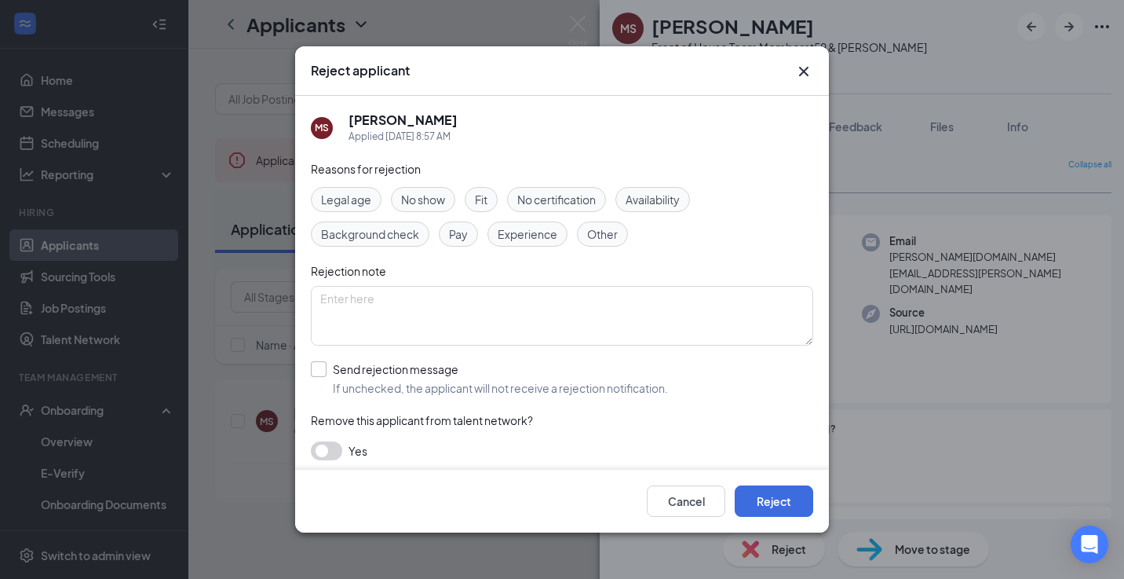
click at [317, 370] on input "Send rejection message If unchecked, the applicant will not receive a rejection…" at bounding box center [489, 378] width 357 height 35
checkbox input "true"
click at [783, 504] on button "Reject" at bounding box center [774, 500] width 79 height 31
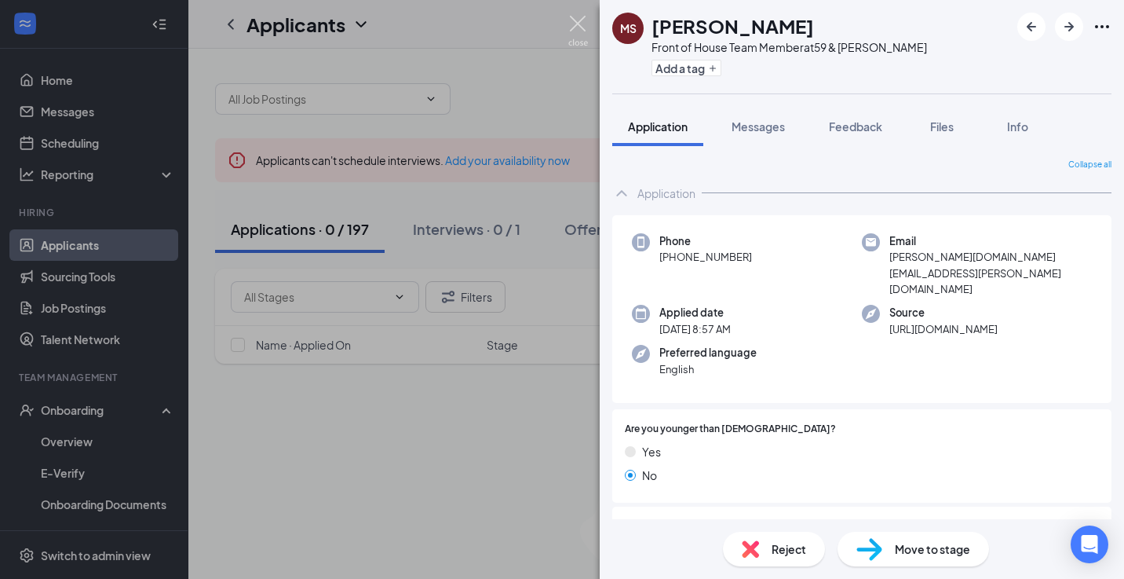
click at [577, 23] on img at bounding box center [578, 31] width 20 height 31
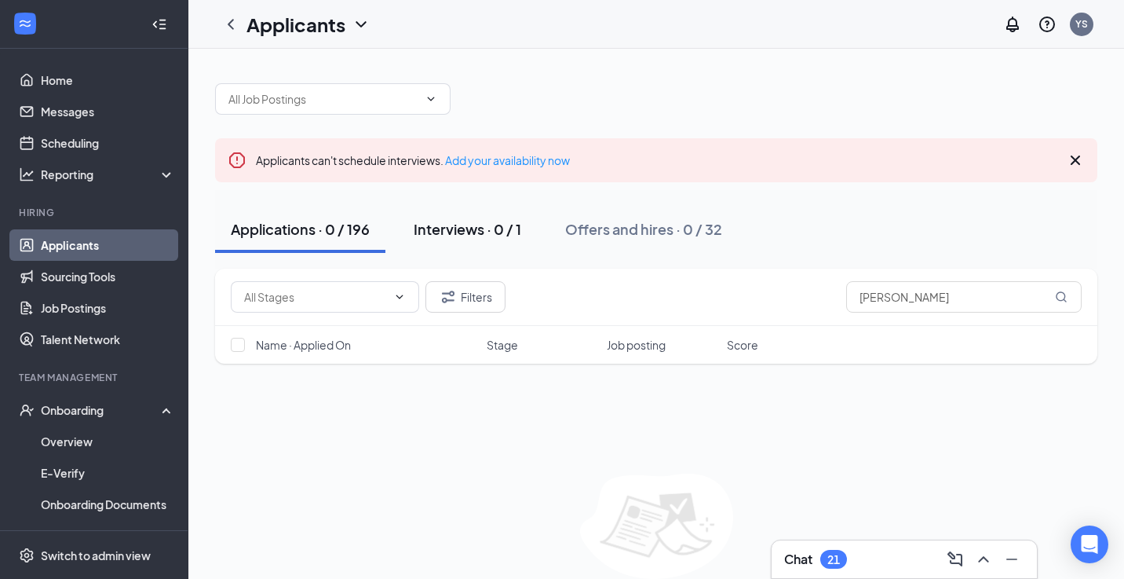
click at [489, 228] on div "Interviews · 0 / 1" at bounding box center [468, 229] width 108 height 20
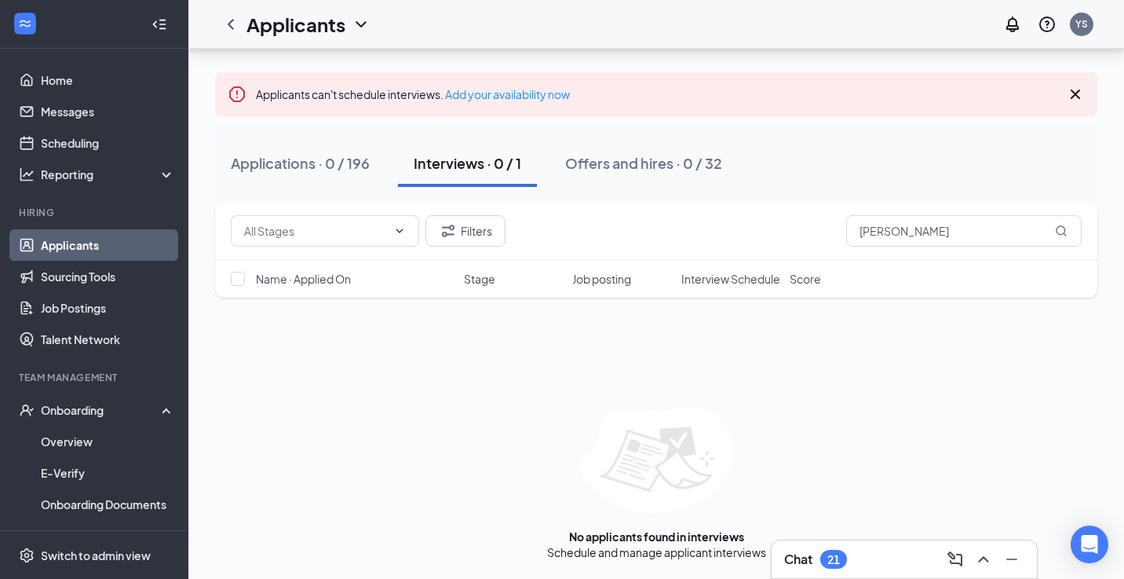
scroll to position [66, 0]
drag, startPoint x: 929, startPoint y: 238, endPoint x: 838, endPoint y: 236, distance: 91.9
click at [837, 237] on div "Filters [PERSON_NAME]" at bounding box center [656, 230] width 851 height 31
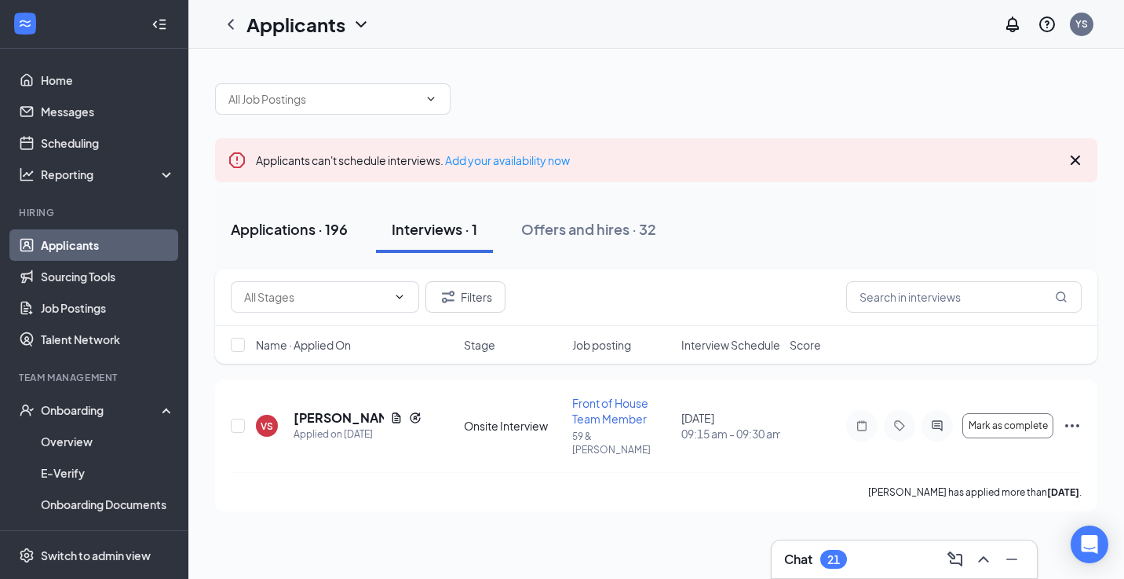
click at [262, 232] on div "Applications · 196" at bounding box center [289, 229] width 117 height 20
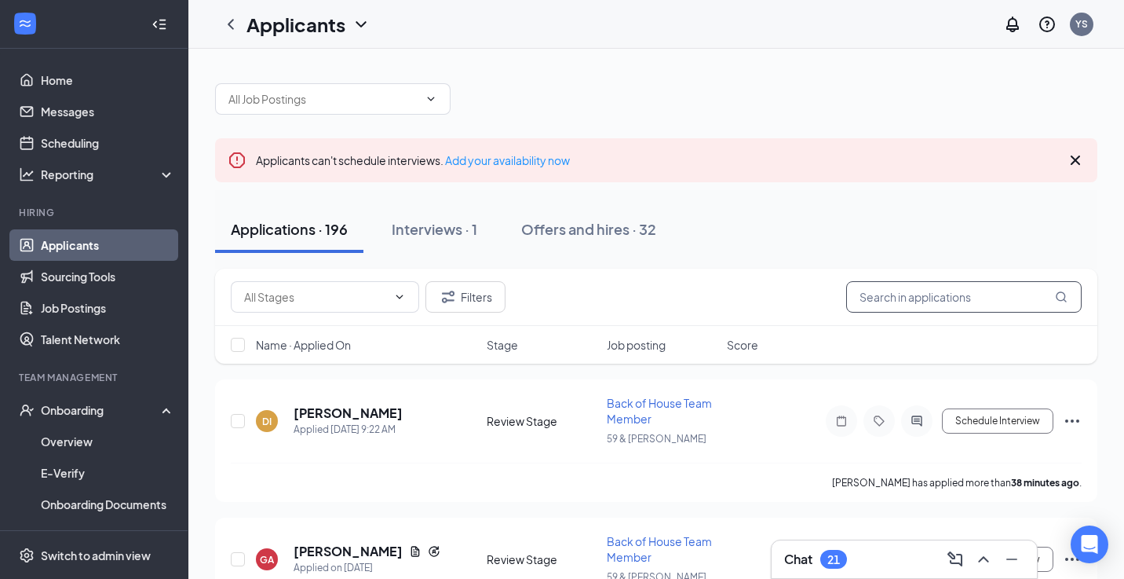
click at [891, 297] on input "text" at bounding box center [964, 296] width 236 height 31
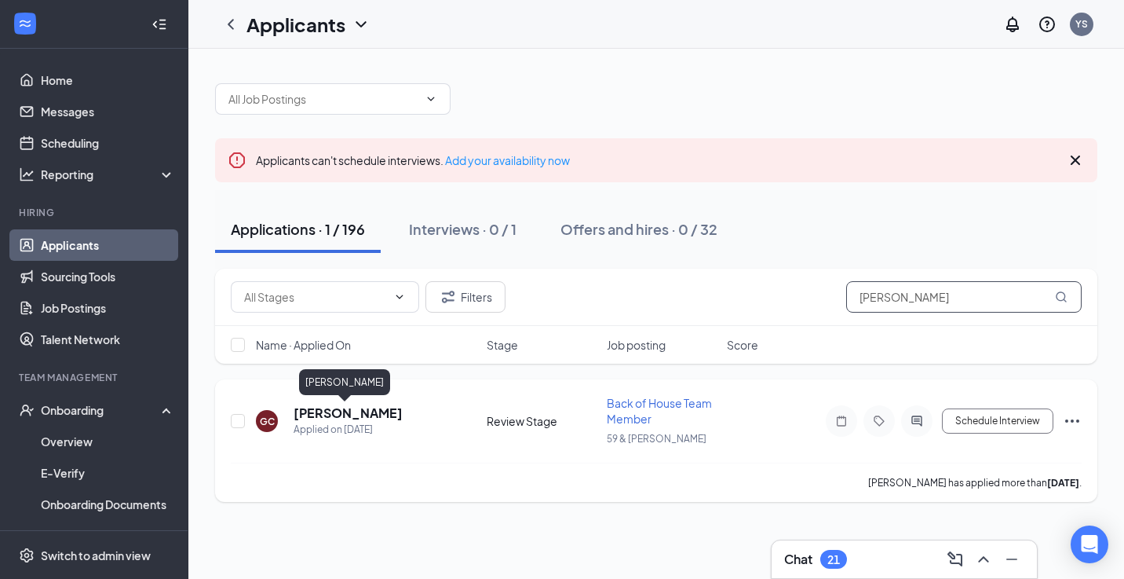
type input "[PERSON_NAME]"
click at [319, 414] on h5 "[PERSON_NAME]" at bounding box center [348, 412] width 109 height 17
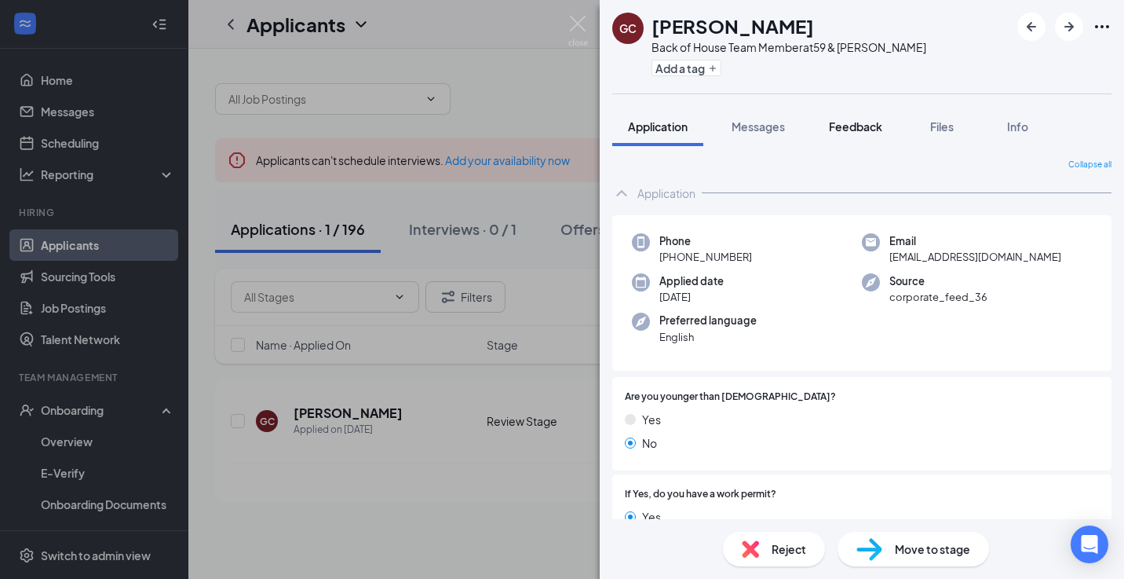
click at [858, 128] on span "Feedback" at bounding box center [855, 126] width 53 height 14
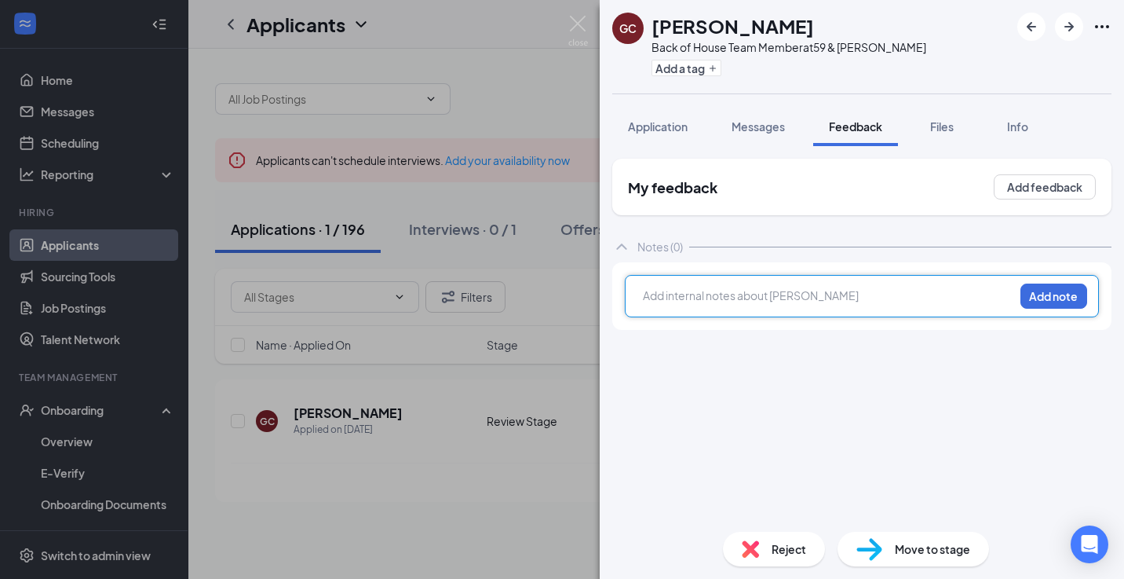
click at [702, 300] on div at bounding box center [829, 295] width 370 height 16
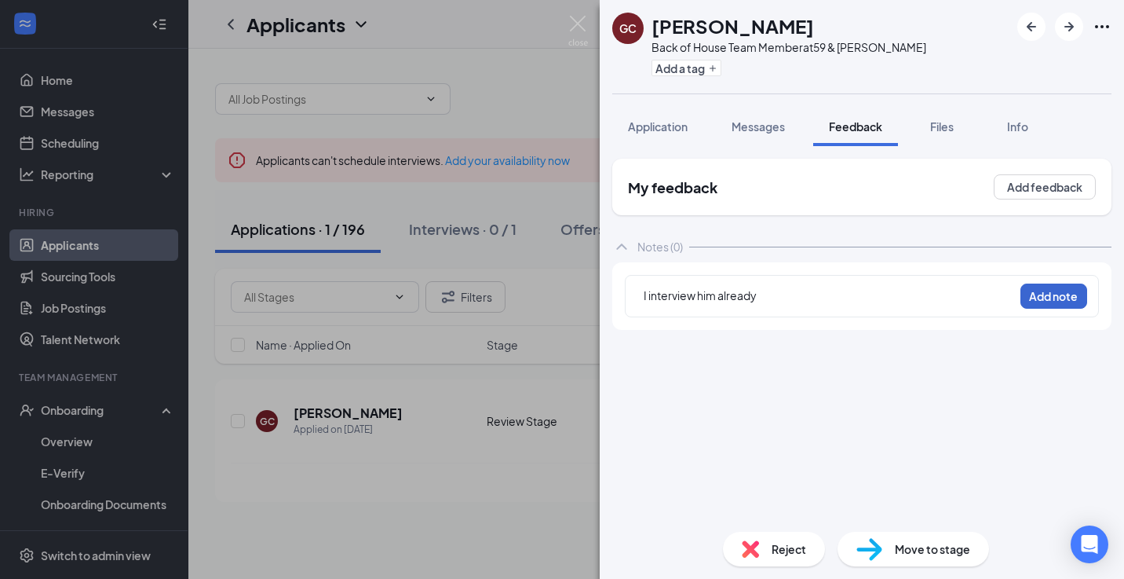
click at [1037, 299] on button "Add note" at bounding box center [1054, 295] width 67 height 25
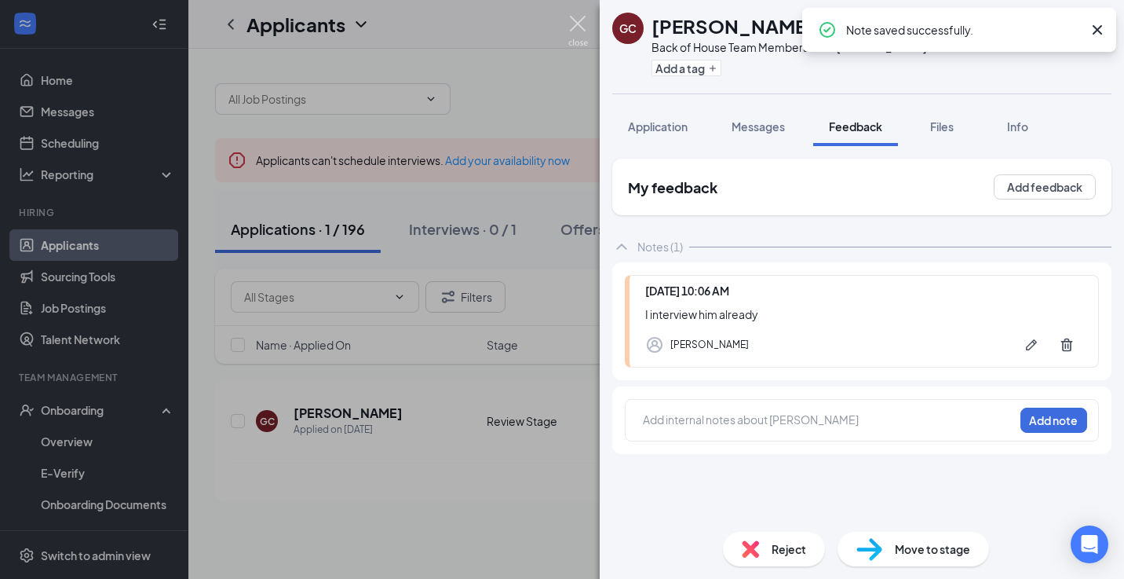
click at [579, 24] on img at bounding box center [578, 31] width 20 height 31
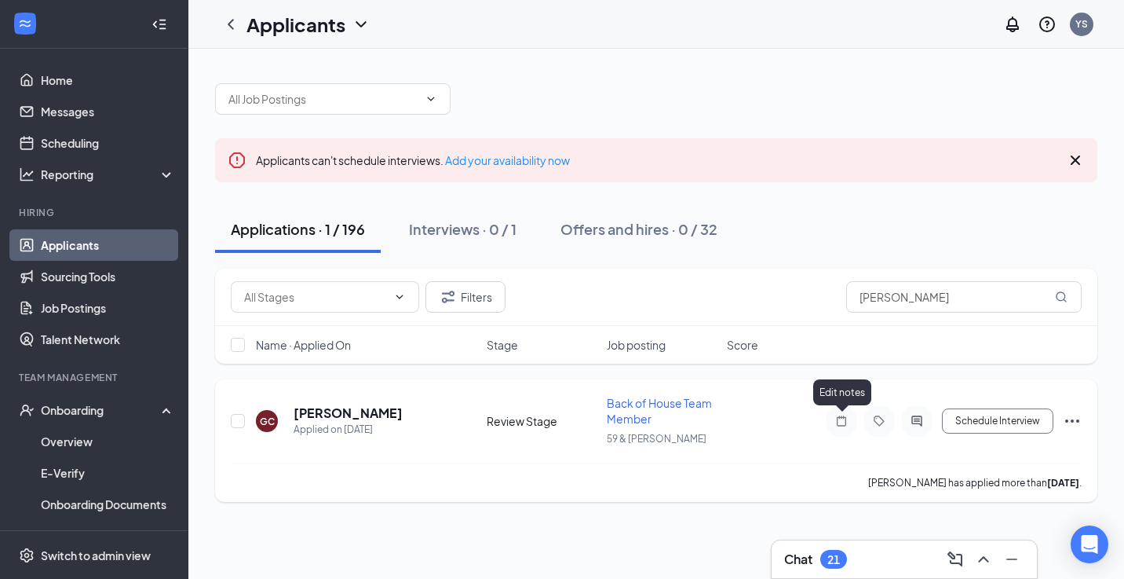
click at [840, 422] on icon "Note" at bounding box center [841, 420] width 19 height 13
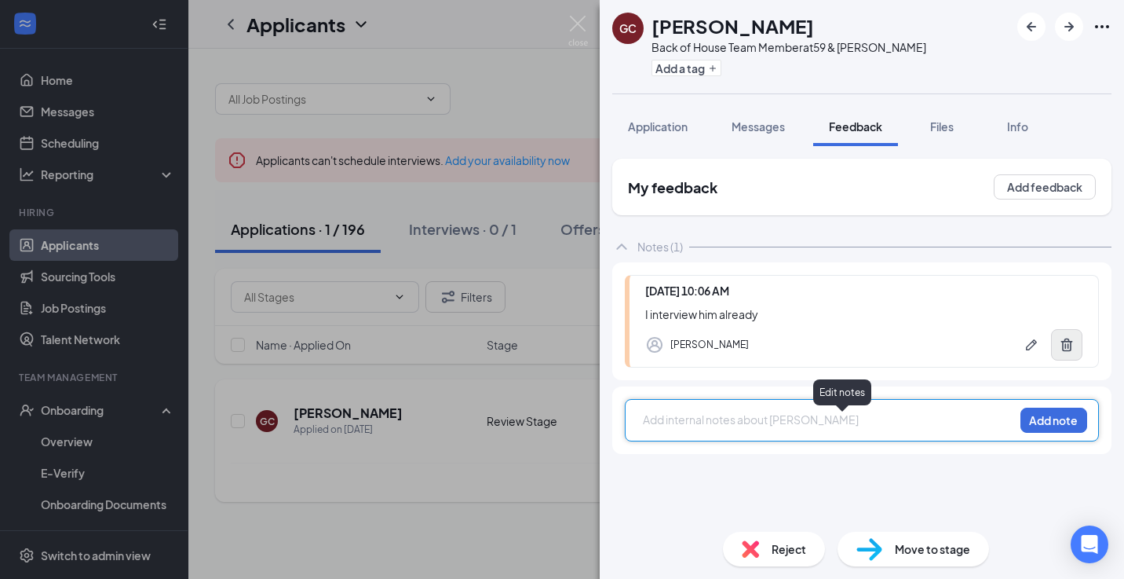
click at [1068, 343] on icon "Trash" at bounding box center [1067, 345] width 16 height 16
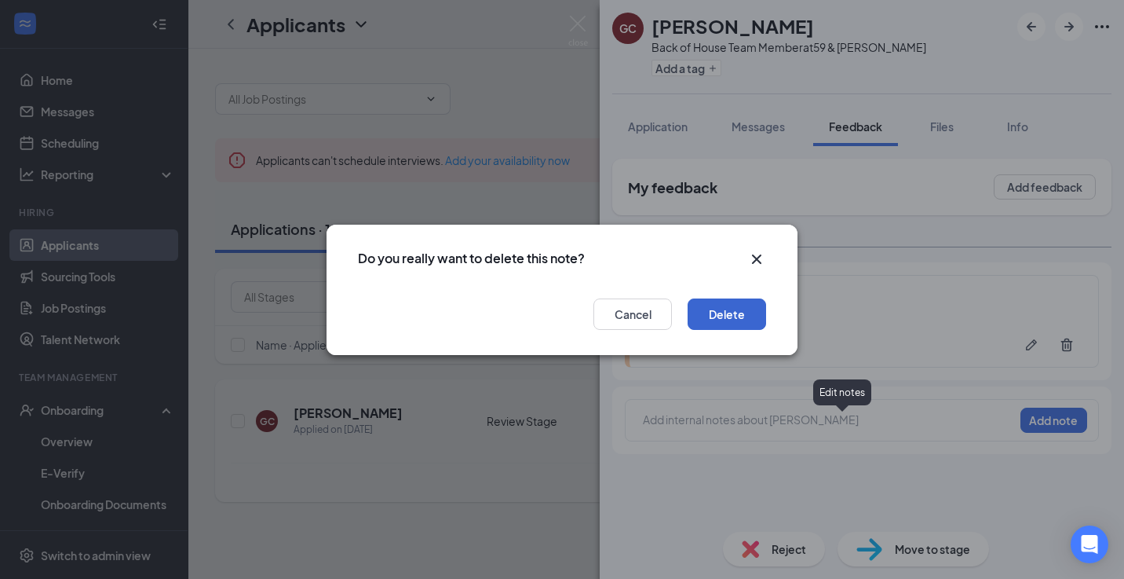
click at [727, 309] on button "Delete" at bounding box center [727, 313] width 79 height 31
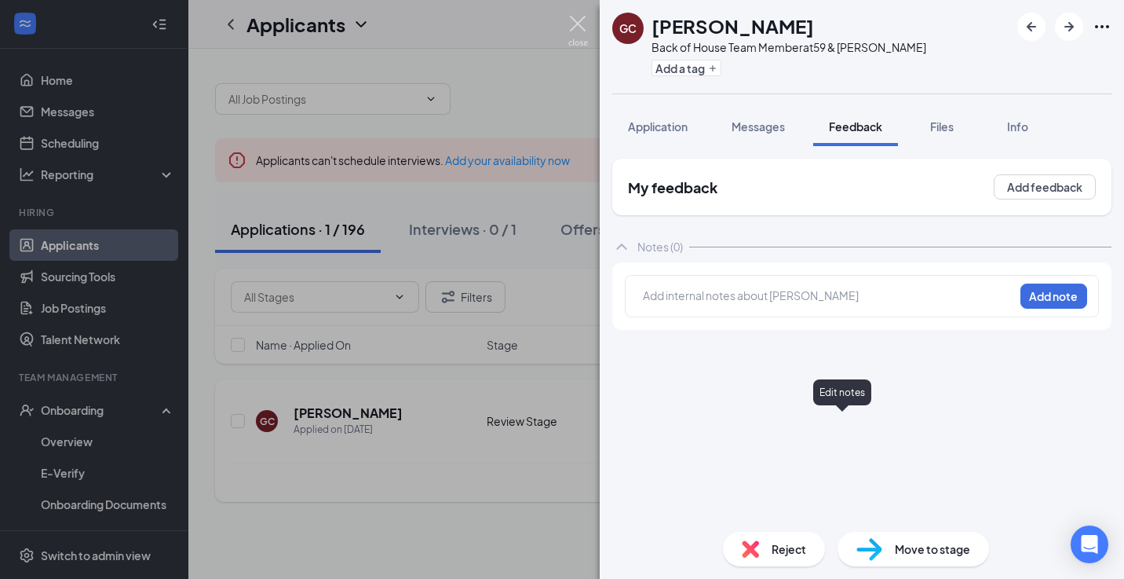
click at [581, 24] on img at bounding box center [578, 31] width 20 height 31
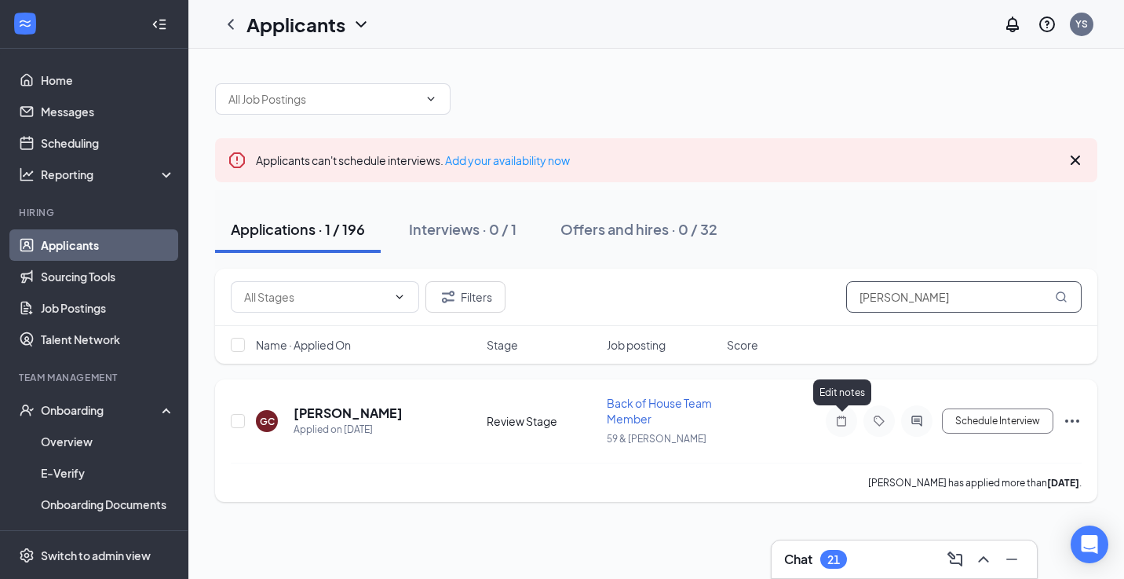
drag, startPoint x: 953, startPoint y: 298, endPoint x: 834, endPoint y: 300, distance: 118.6
click at [834, 301] on div "Filters [PERSON_NAME]" at bounding box center [656, 296] width 851 height 31
type input "lisdey"
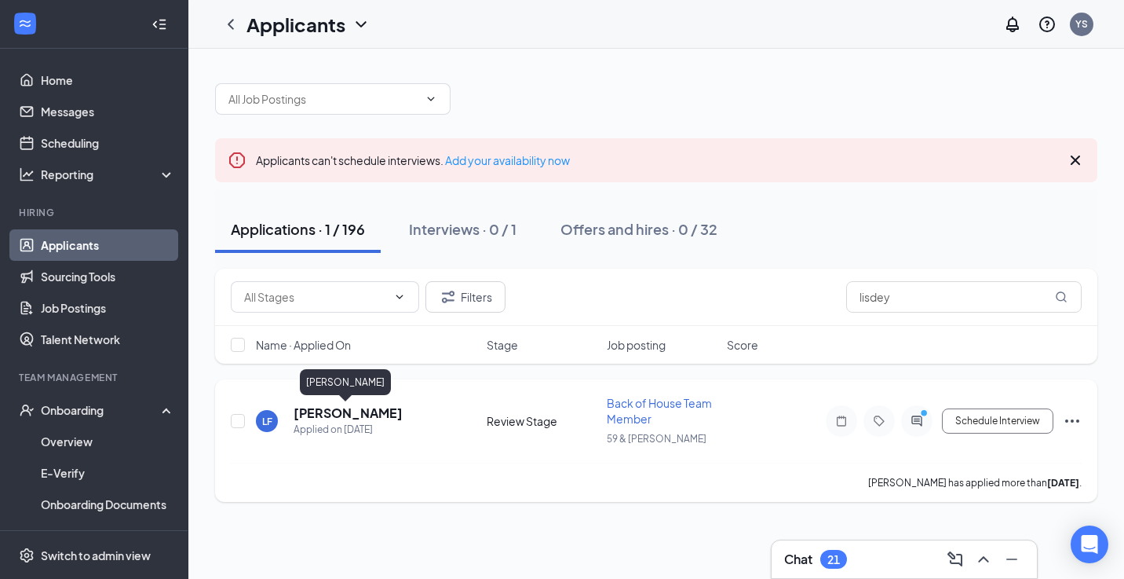
click at [313, 415] on h5 "[PERSON_NAME]" at bounding box center [348, 412] width 109 height 17
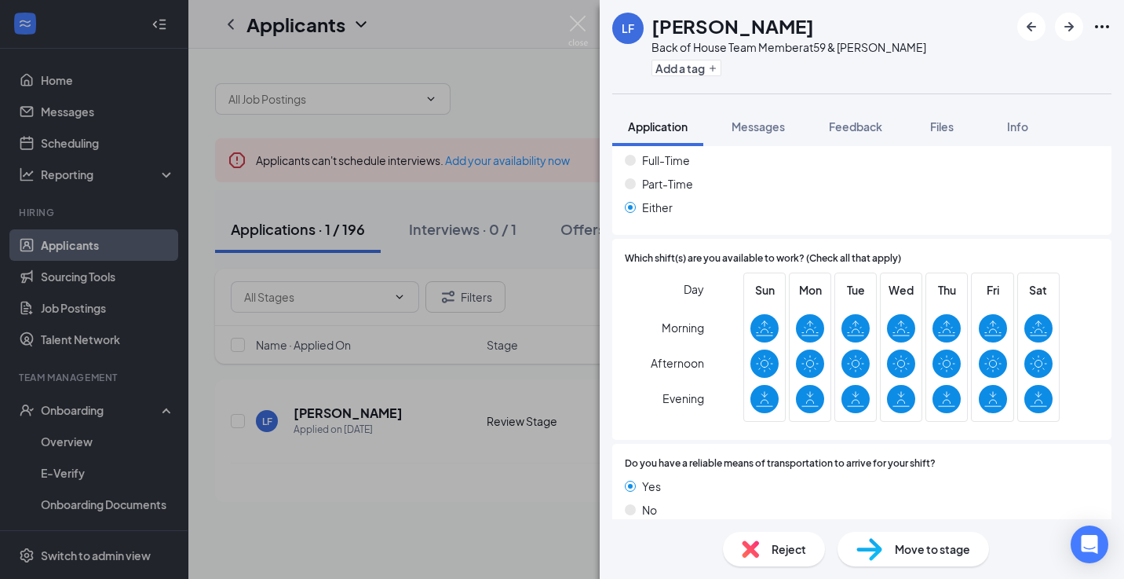
scroll to position [918, 0]
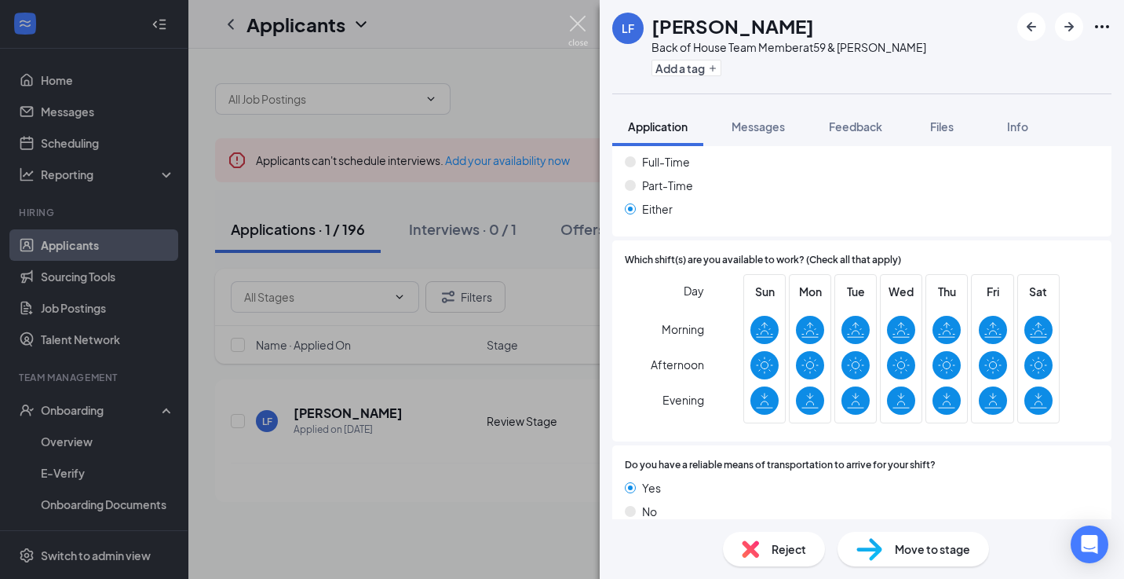
click at [580, 22] on img at bounding box center [578, 31] width 20 height 31
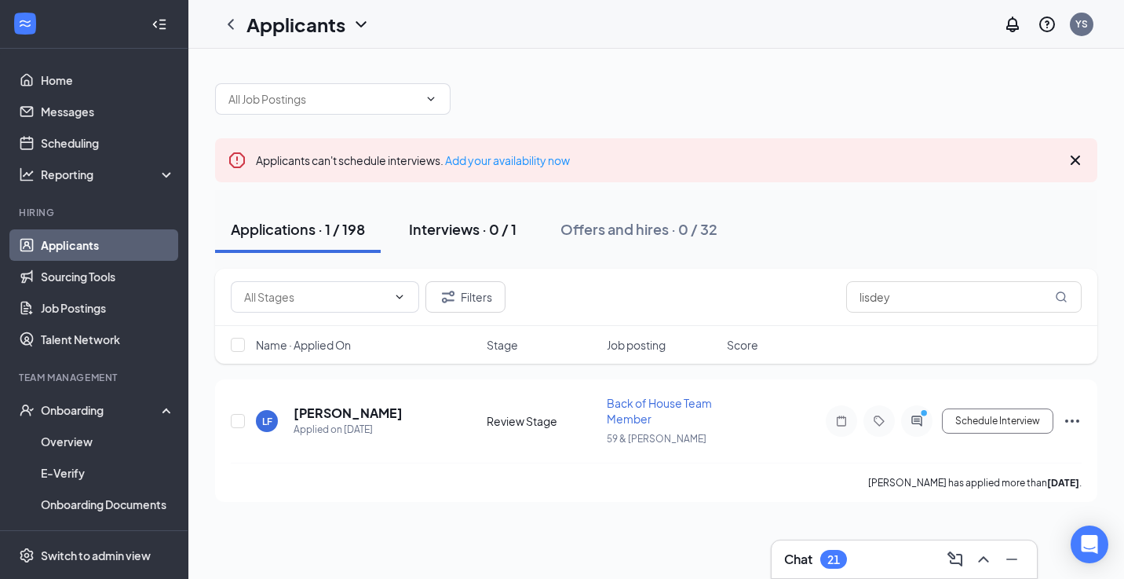
click at [453, 228] on div "Interviews · 0 / 1" at bounding box center [463, 229] width 108 height 20
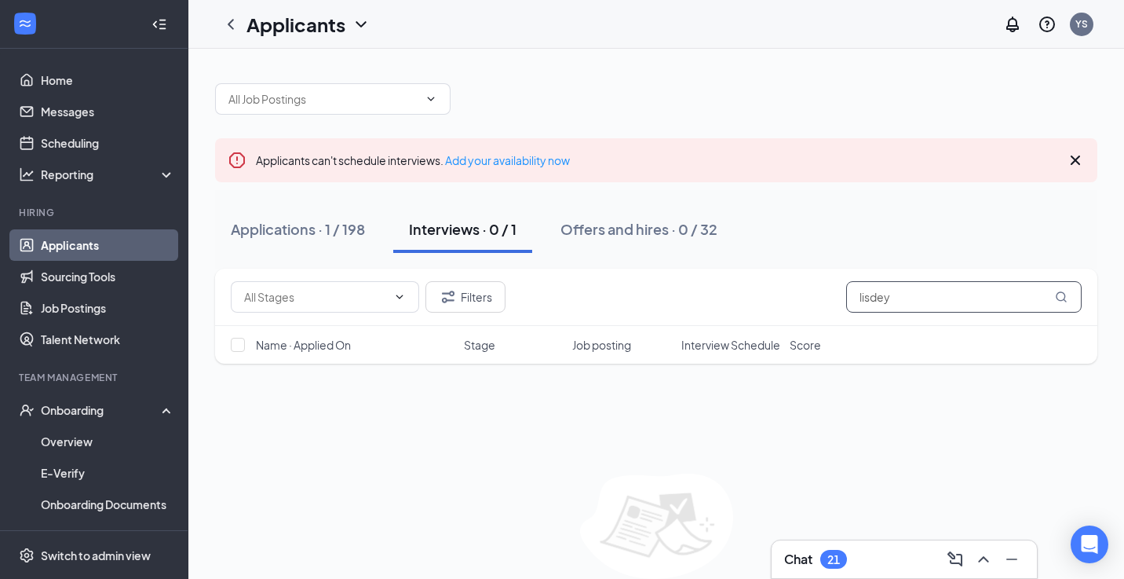
click at [912, 303] on input "lisdey" at bounding box center [964, 296] width 236 height 31
type input "l"
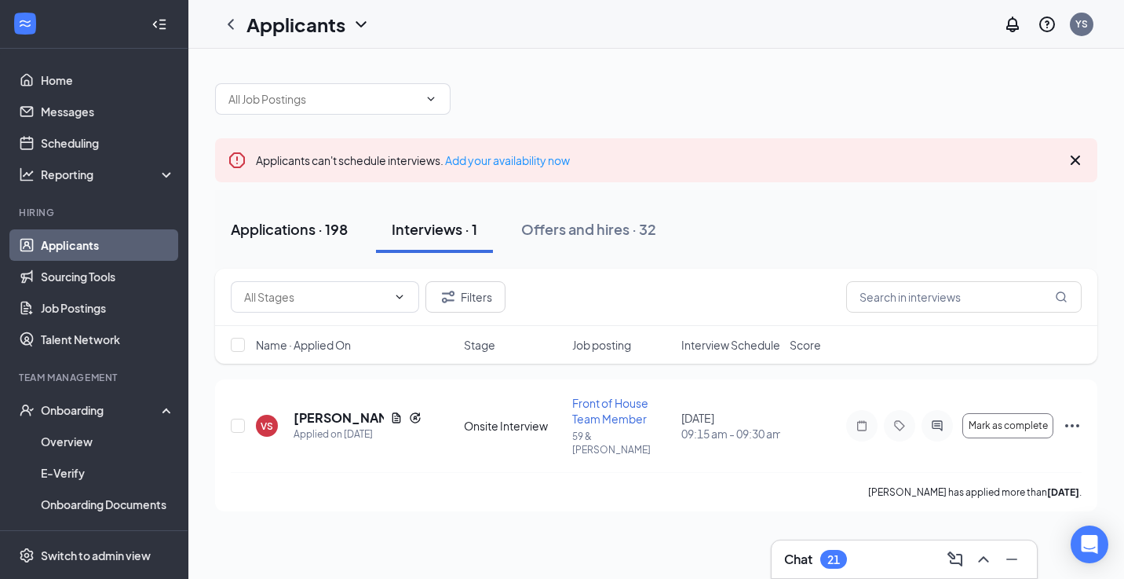
click at [289, 228] on div "Applications · 198" at bounding box center [289, 229] width 117 height 20
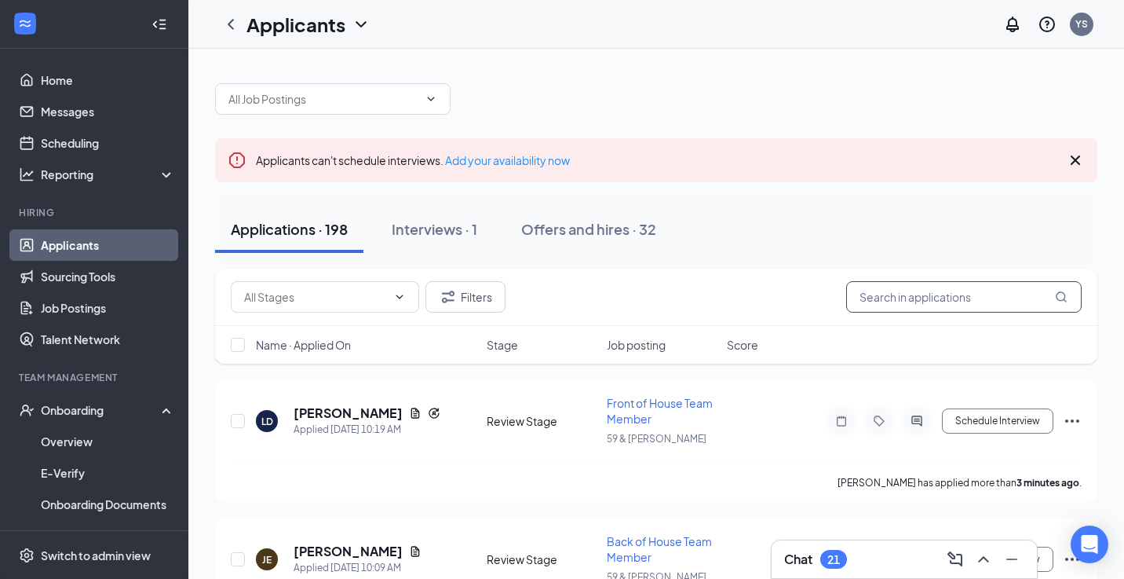
click at [888, 301] on input "text" at bounding box center [964, 296] width 236 height 31
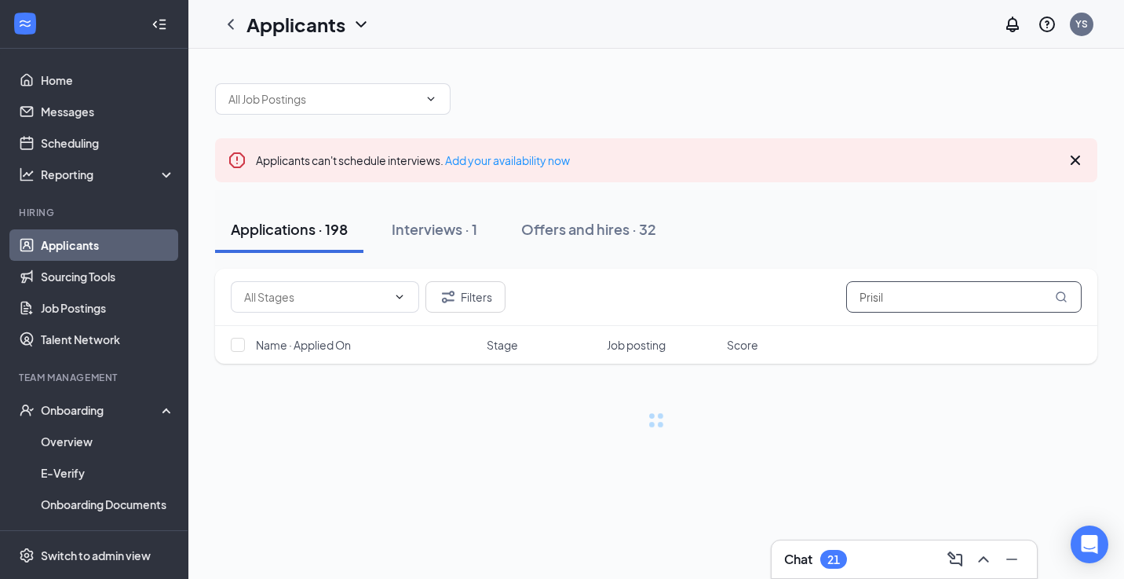
type input "Prisila"
